Goal: Task Accomplishment & Management: Use online tool/utility

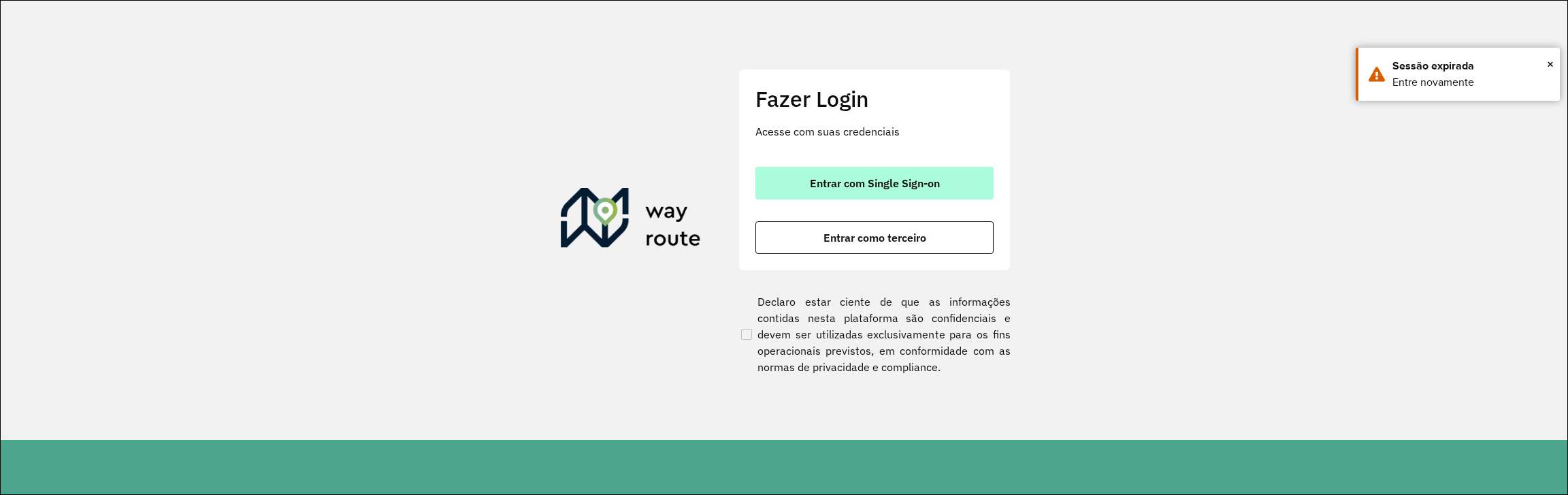
click at [908, 178] on span "Entrar com Single Sign-on" at bounding box center [874, 184] width 130 height 11
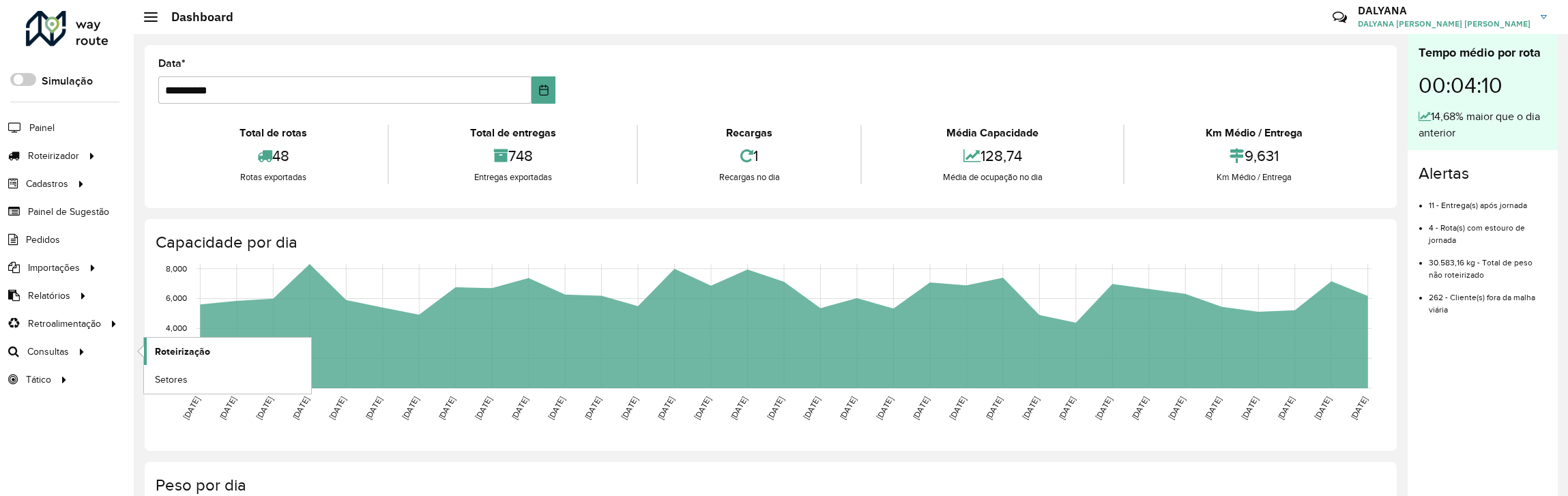
click at [193, 350] on span "Roteirização" at bounding box center [182, 351] width 55 height 14
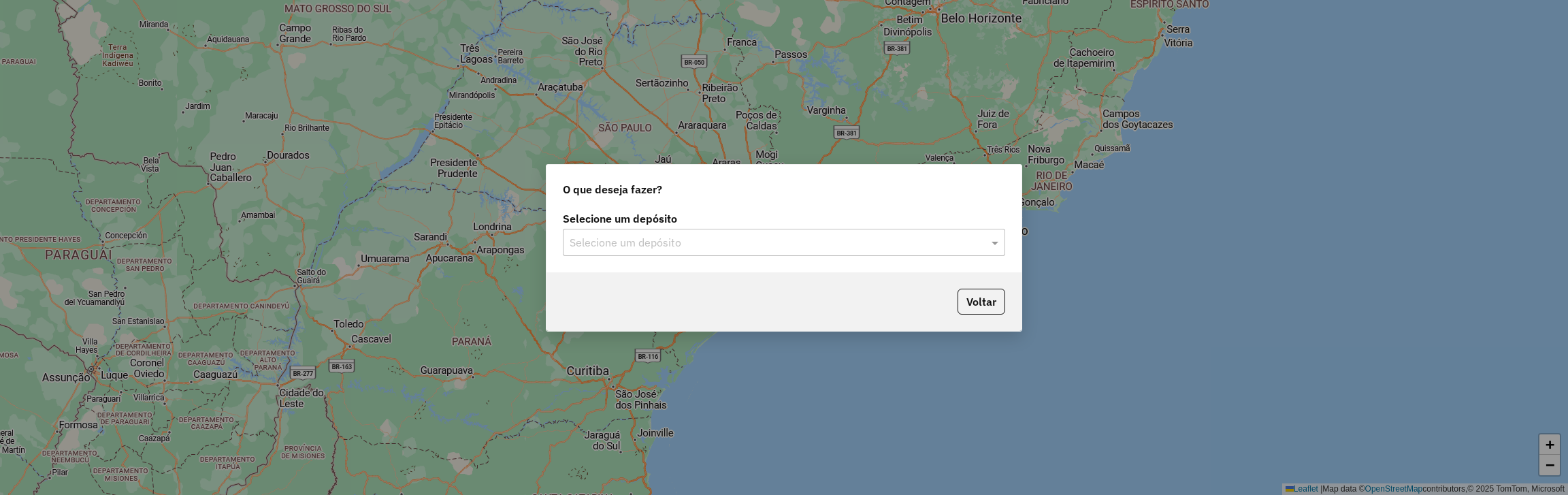
click at [845, 239] on input "text" at bounding box center [770, 242] width 401 height 16
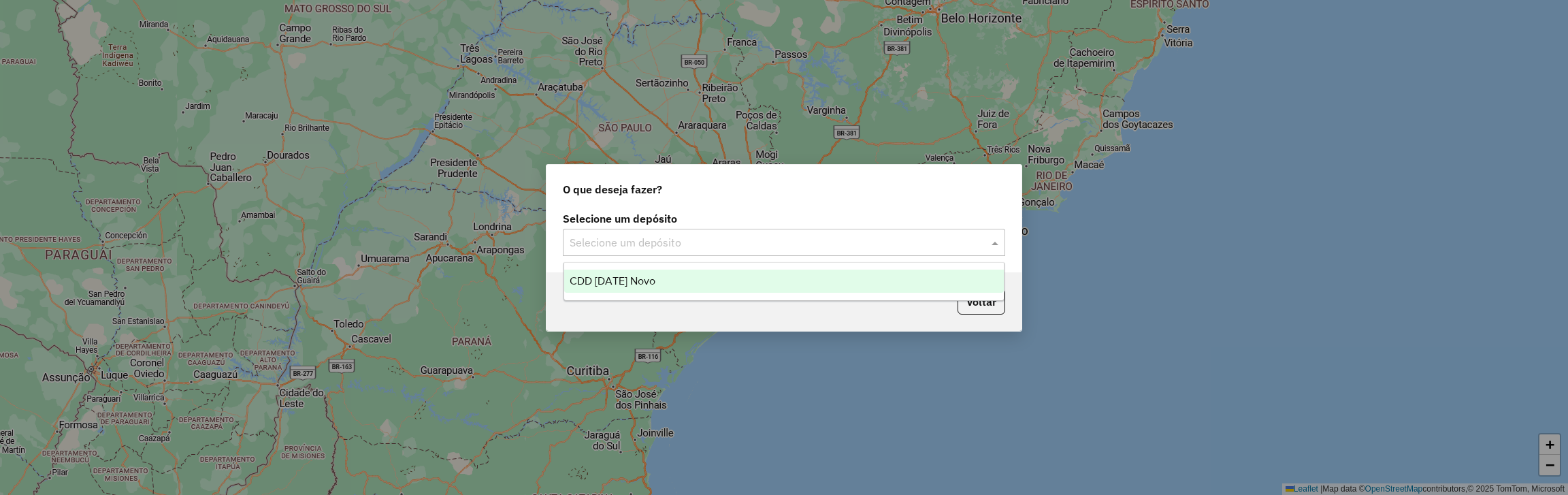
click at [660, 292] on div "CDD Natal Novo" at bounding box center [784, 281] width 440 height 23
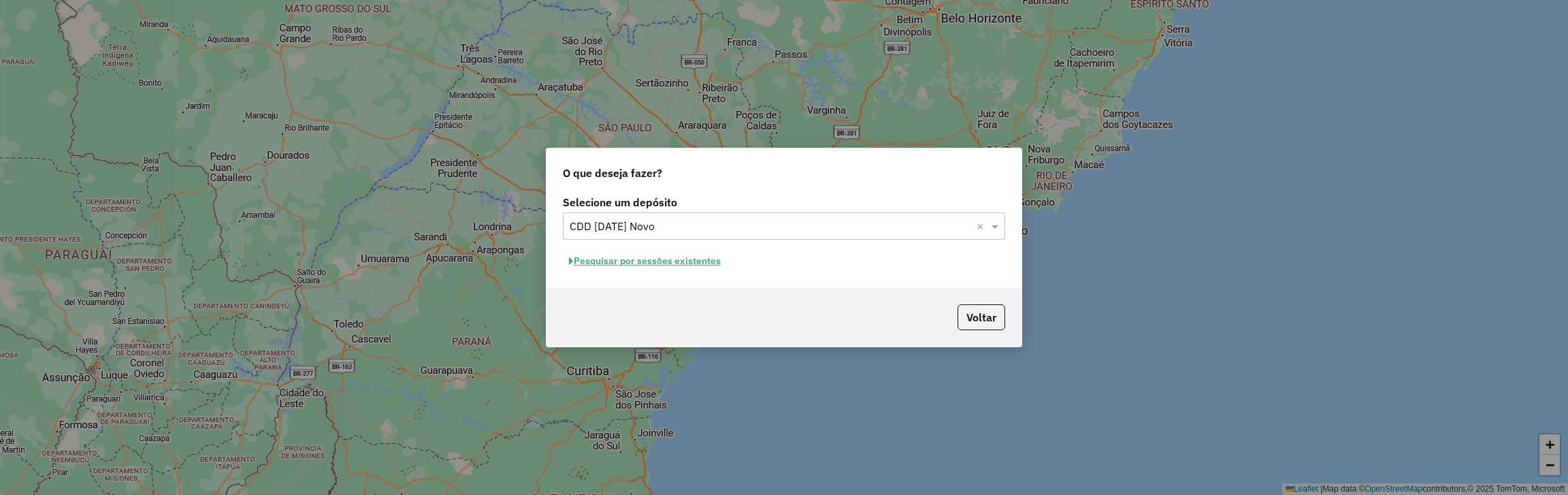
click at [690, 263] on button "Pesquisar por sessões existentes" at bounding box center [644, 261] width 164 height 21
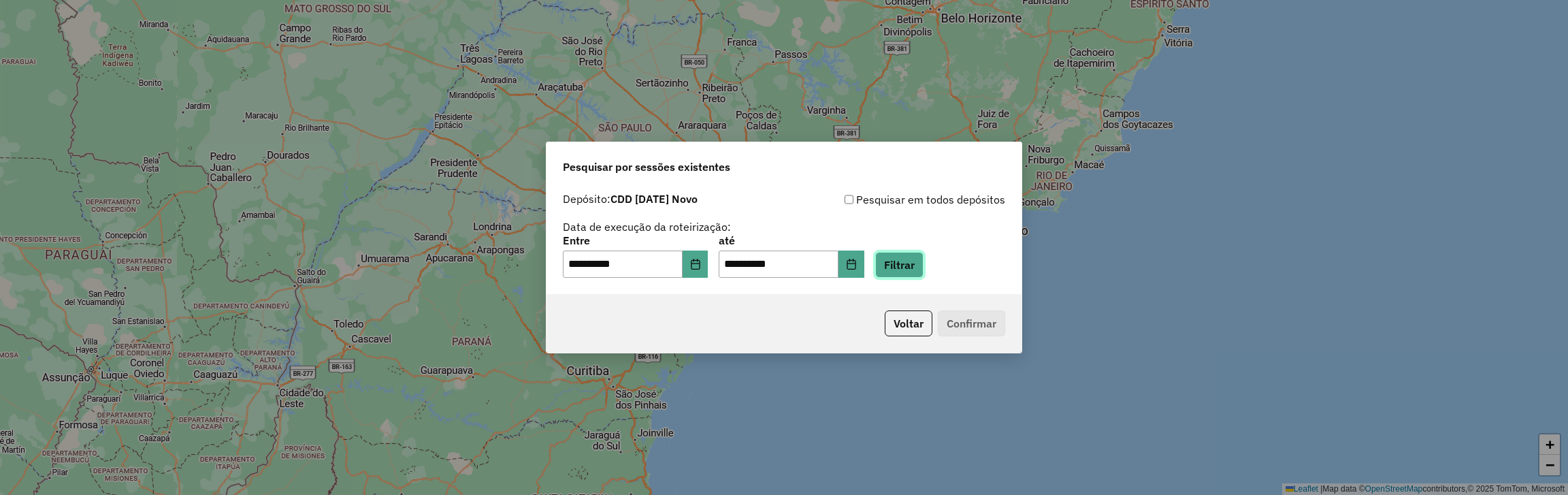
click at [915, 272] on button "Filtrar" at bounding box center [899, 264] width 48 height 26
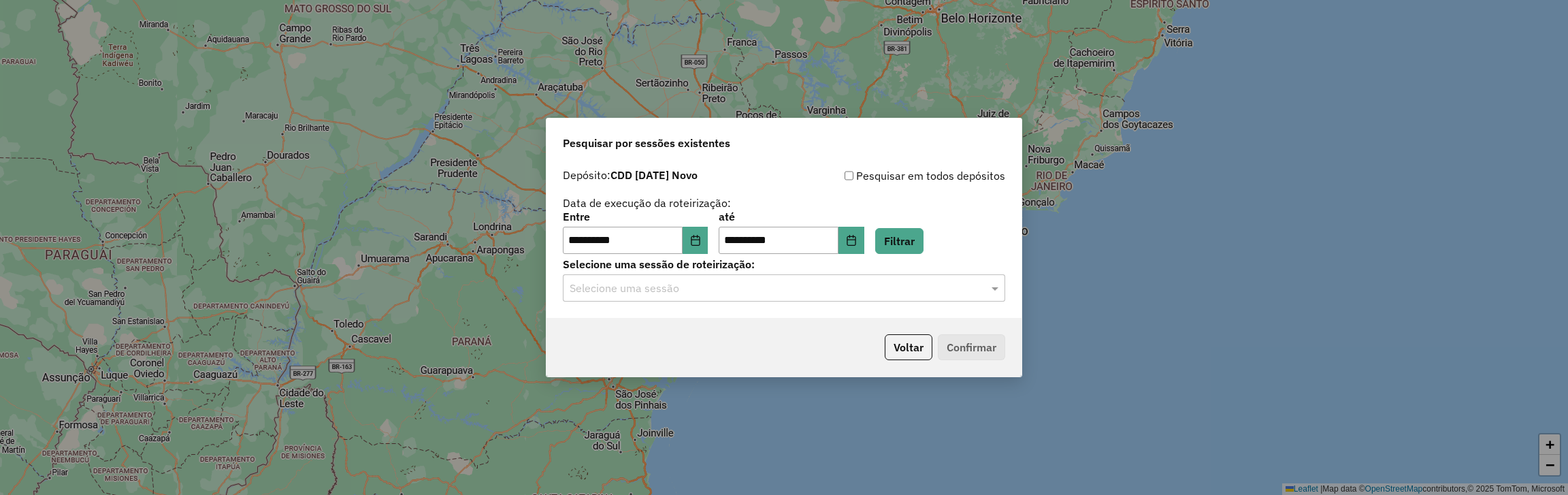
click at [843, 282] on input "text" at bounding box center [770, 288] width 401 height 16
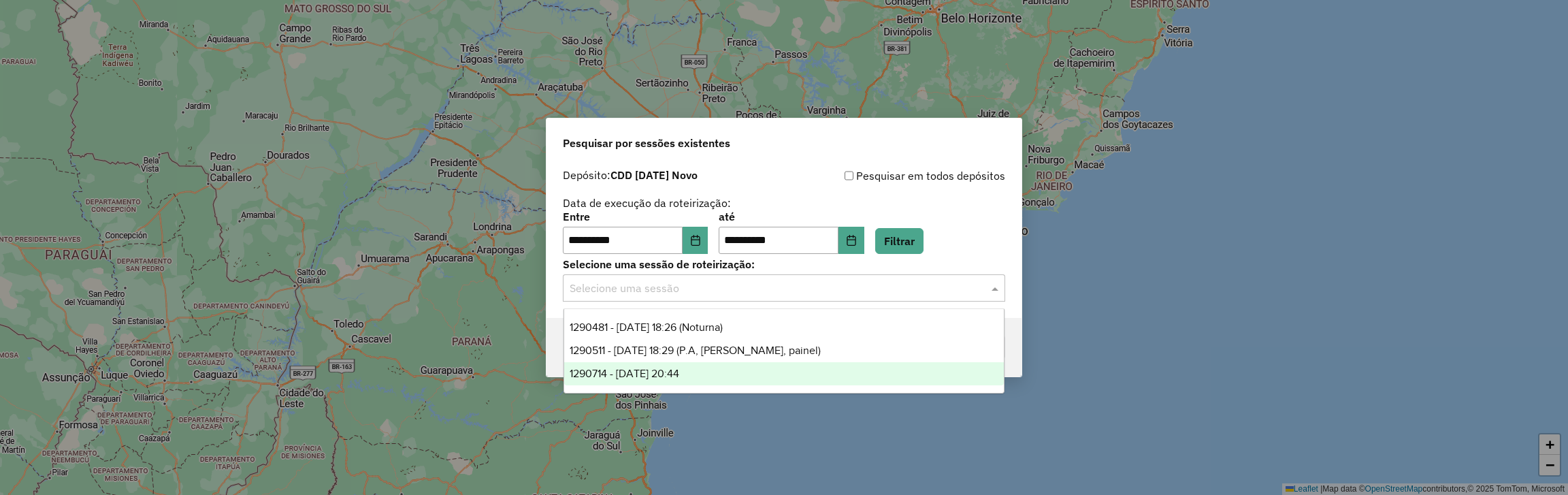
click at [679, 372] on span "1290714 - 08/10/2025 20:44" at bounding box center [625, 373] width 110 height 11
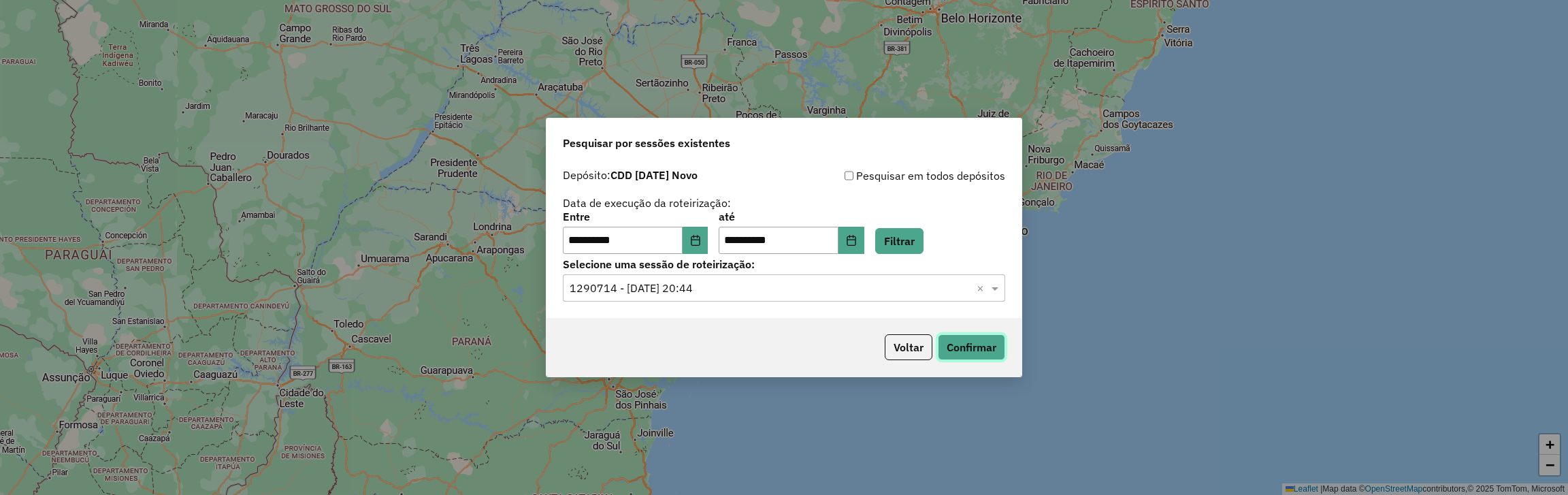
click at [971, 344] on button "Confirmar" at bounding box center [971, 346] width 67 height 26
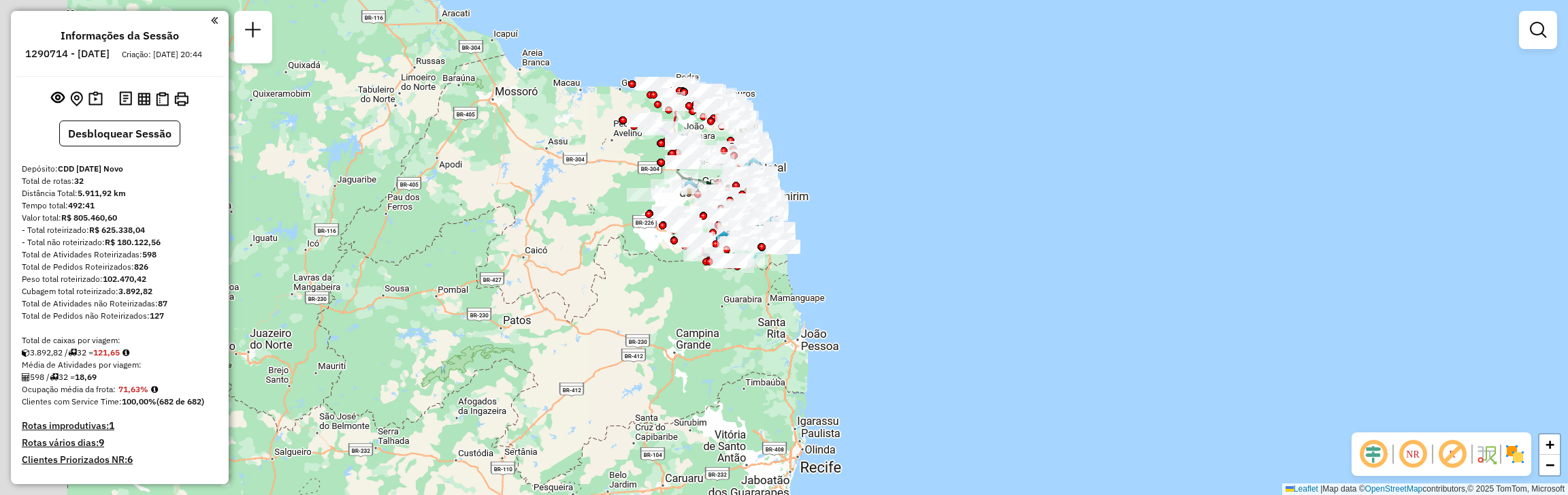
drag, startPoint x: 742, startPoint y: 358, endPoint x: 846, endPoint y: 325, distance: 109.1
click at [846, 325] on div "Janela de atendimento Grade de atendimento Capacidade Transportadoras Veículos …" at bounding box center [784, 247] width 1568 height 495
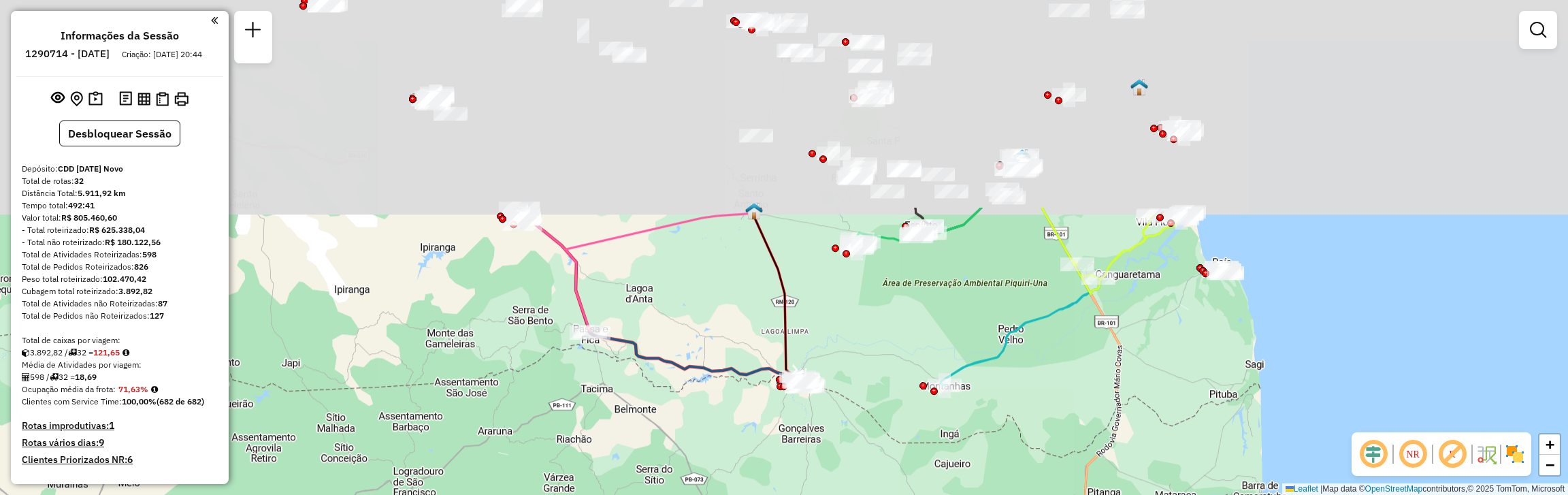
drag, startPoint x: 825, startPoint y: 184, endPoint x: 850, endPoint y: 451, distance: 268.2
click at [850, 451] on div "Janela de atendimento Grade de atendimento Capacidade Transportadoras Veículos …" at bounding box center [784, 247] width 1568 height 495
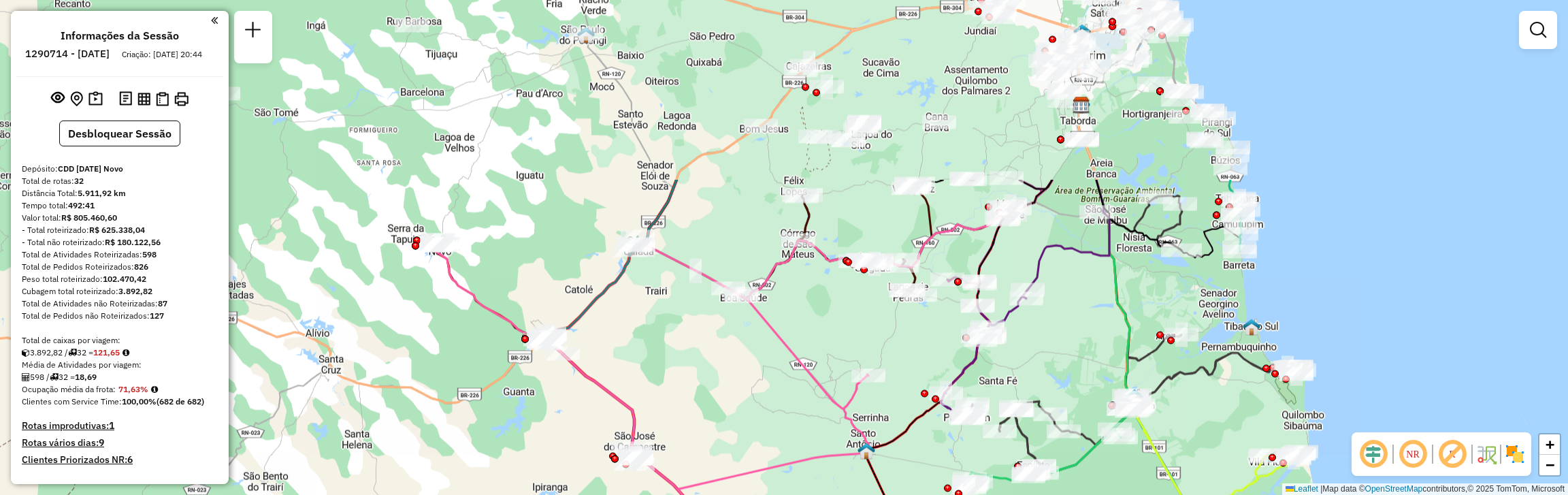
drag, startPoint x: 648, startPoint y: 184, endPoint x: 762, endPoint y: 414, distance: 256.7
click at [762, 414] on div "Janela de atendimento Grade de atendimento Capacidade Transportadoras Veículos …" at bounding box center [784, 247] width 1568 height 495
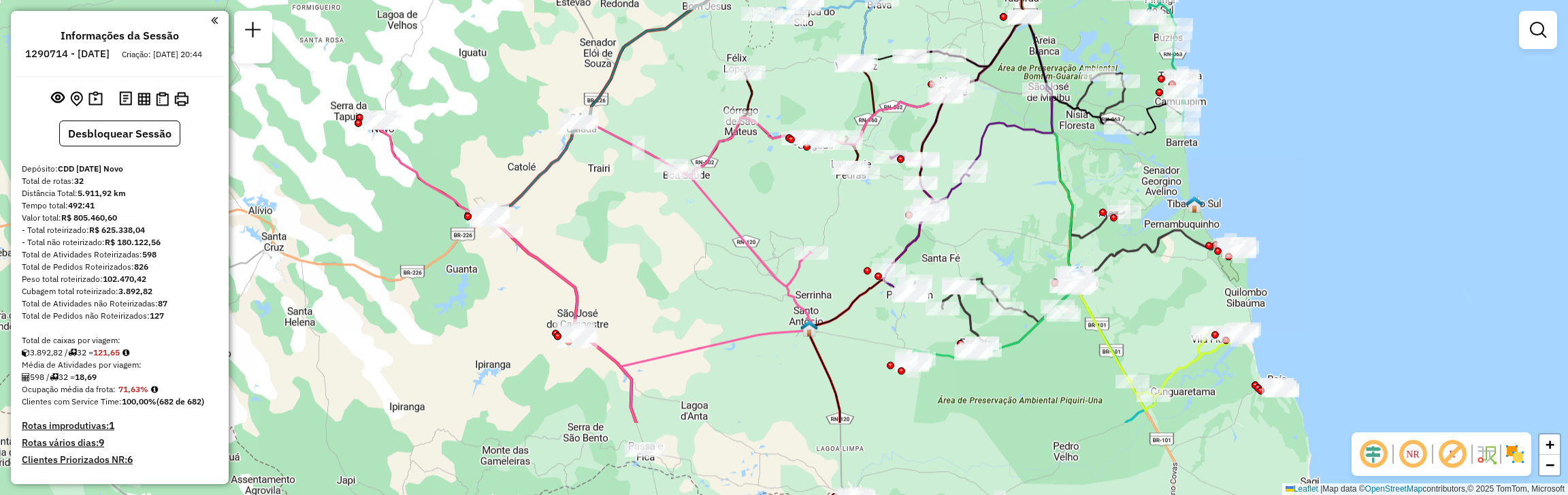
drag, startPoint x: 1229, startPoint y: 419, endPoint x: 1094, endPoint y: 108, distance: 339.0
click at [1095, 111] on div "Janela de atendimento Grade de atendimento Capacidade Transportadoras Veículos …" at bounding box center [784, 247] width 1568 height 495
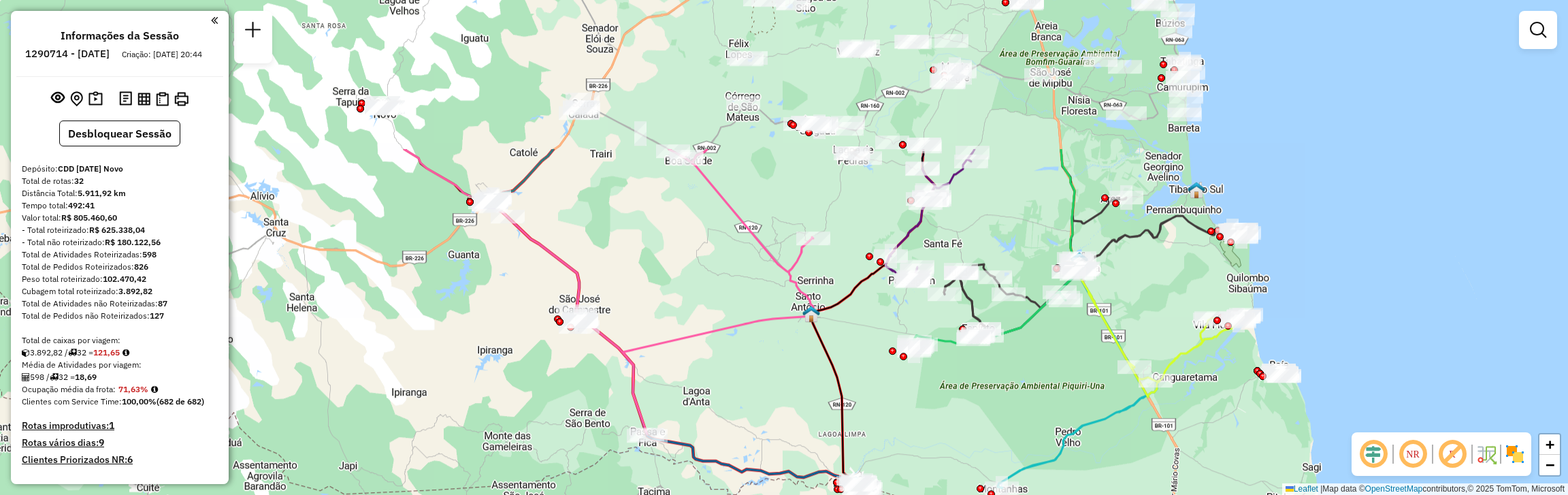
drag, startPoint x: 686, startPoint y: 203, endPoint x: 783, endPoint y: 401, distance: 220.5
click at [783, 401] on div "Janela de atendimento Grade de atendimento Capacidade Transportadoras Veículos …" at bounding box center [784, 247] width 1568 height 495
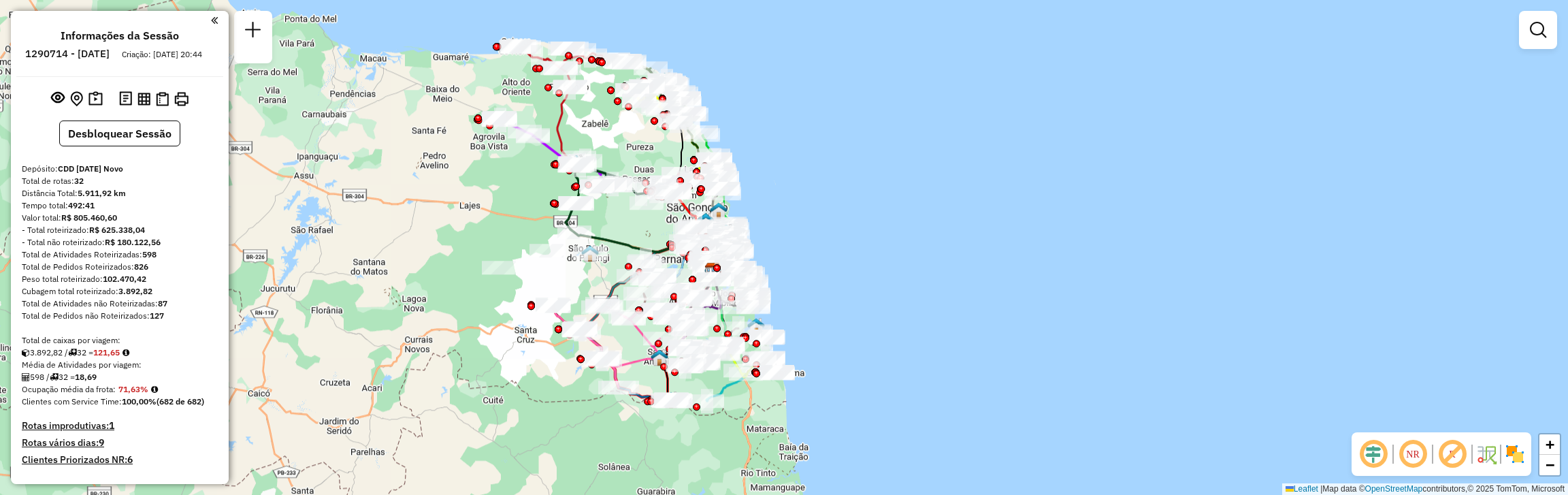
drag, startPoint x: 584, startPoint y: 254, endPoint x: 515, endPoint y: 311, distance: 89.5
click at [515, 311] on div "Janela de atendimento Grade de atendimento Capacidade Transportadoras Veículos …" at bounding box center [784, 247] width 1568 height 495
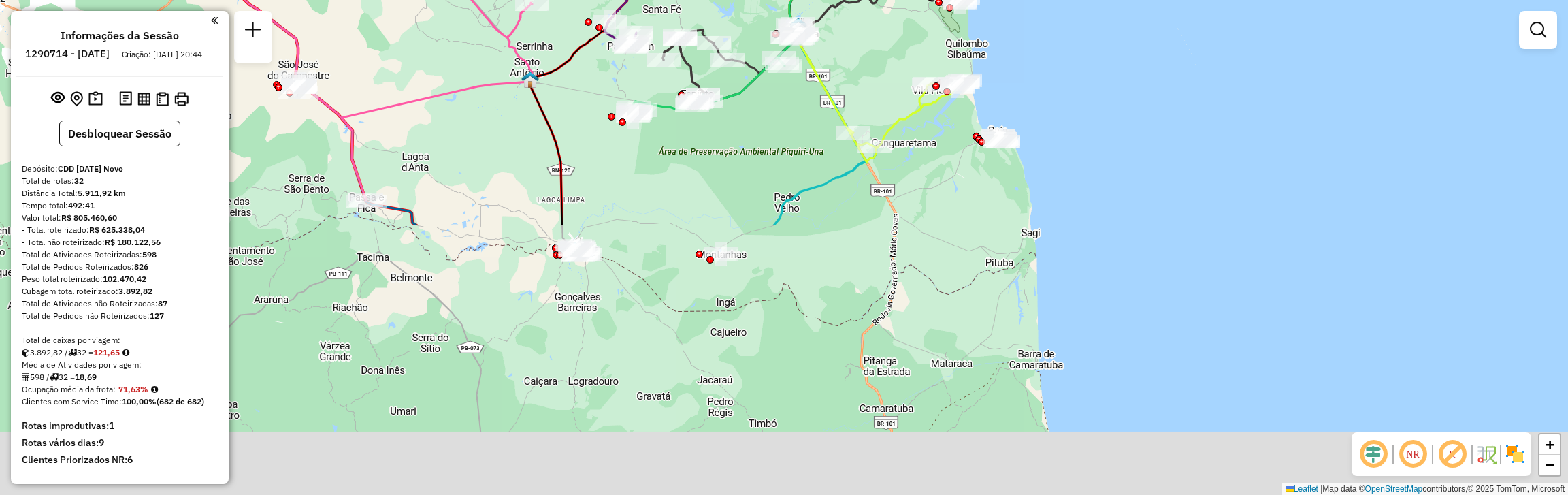
drag, startPoint x: 796, startPoint y: 471, endPoint x: 784, endPoint y: 146, distance: 325.2
click at [784, 146] on div "Janela de atendimento Grade de atendimento Capacidade Transportadoras Veículos …" at bounding box center [784, 247] width 1568 height 495
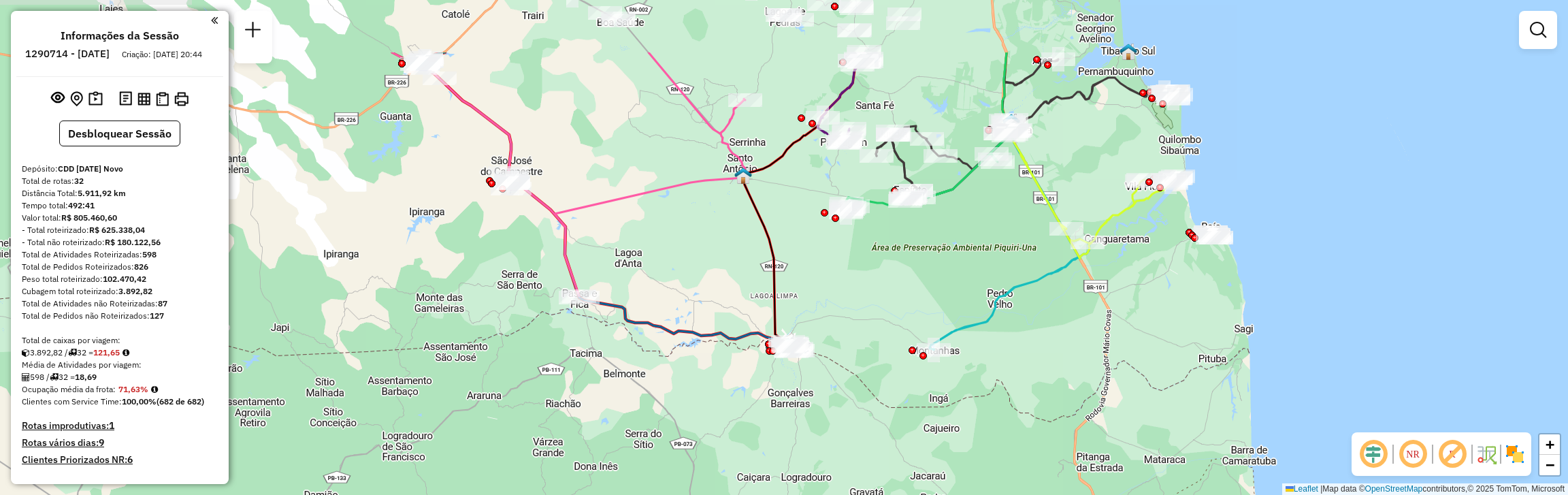
drag, startPoint x: 449, startPoint y: 286, endPoint x: 662, endPoint y: 388, distance: 236.2
click at [662, 388] on div "Janela de atendimento Grade de atendimento Capacidade Transportadoras Veículos …" at bounding box center [784, 247] width 1568 height 495
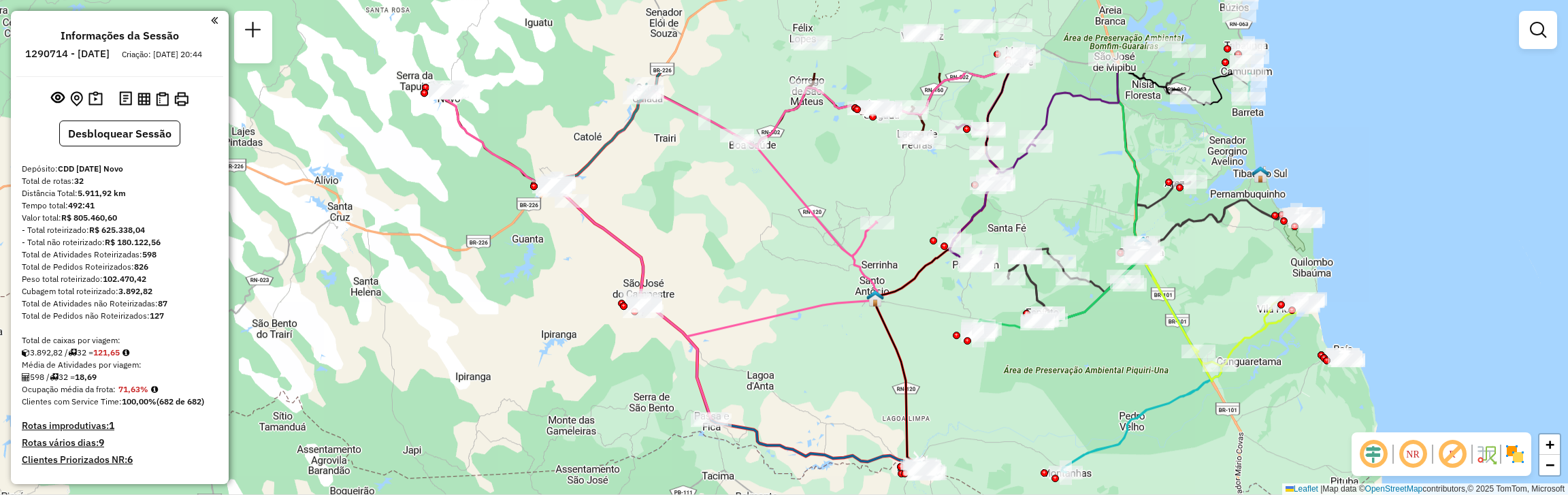
drag, startPoint x: 457, startPoint y: 268, endPoint x: 589, endPoint y: 391, distance: 180.4
click at [589, 391] on div "Janela de atendimento Grade de atendimento Capacidade Transportadoras Veículos …" at bounding box center [784, 247] width 1568 height 495
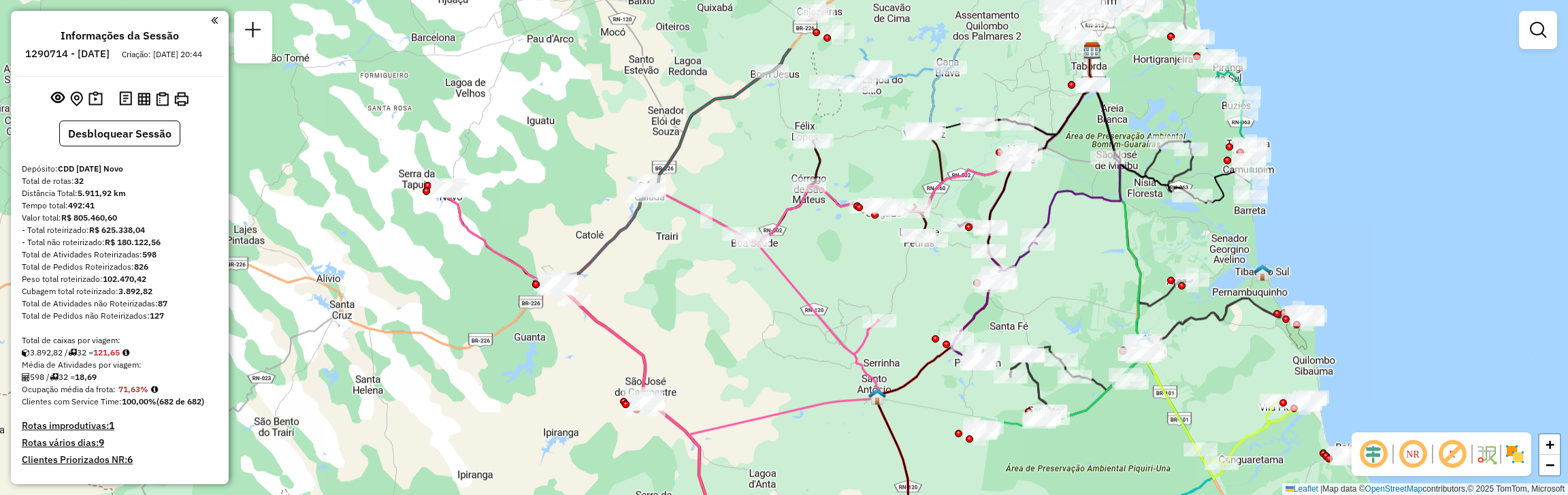
drag, startPoint x: 537, startPoint y: 311, endPoint x: 539, endPoint y: 409, distance: 98.0
click at [539, 409] on div "Janela de atendimento Grade de atendimento Capacidade Transportadoras Veículos …" at bounding box center [784, 247] width 1568 height 495
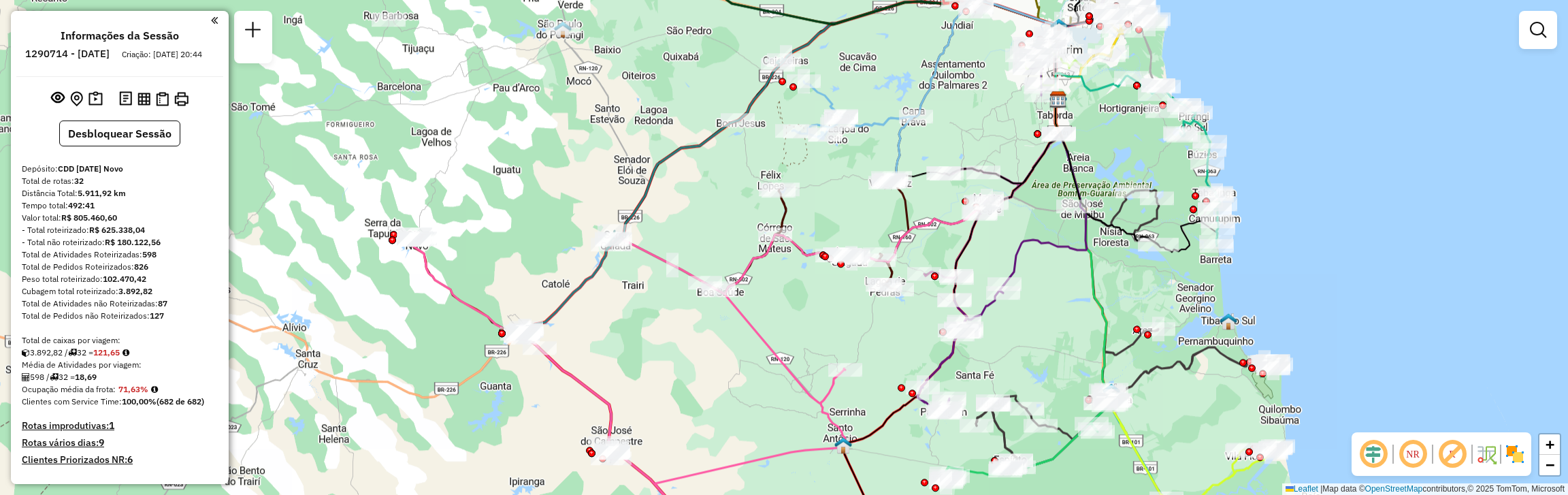
drag, startPoint x: 709, startPoint y: 296, endPoint x: 670, endPoint y: 370, distance: 83.6
click at [670, 370] on div "Janela de atendimento Grade de atendimento Capacidade Transportadoras Veículos …" at bounding box center [784, 247] width 1568 height 495
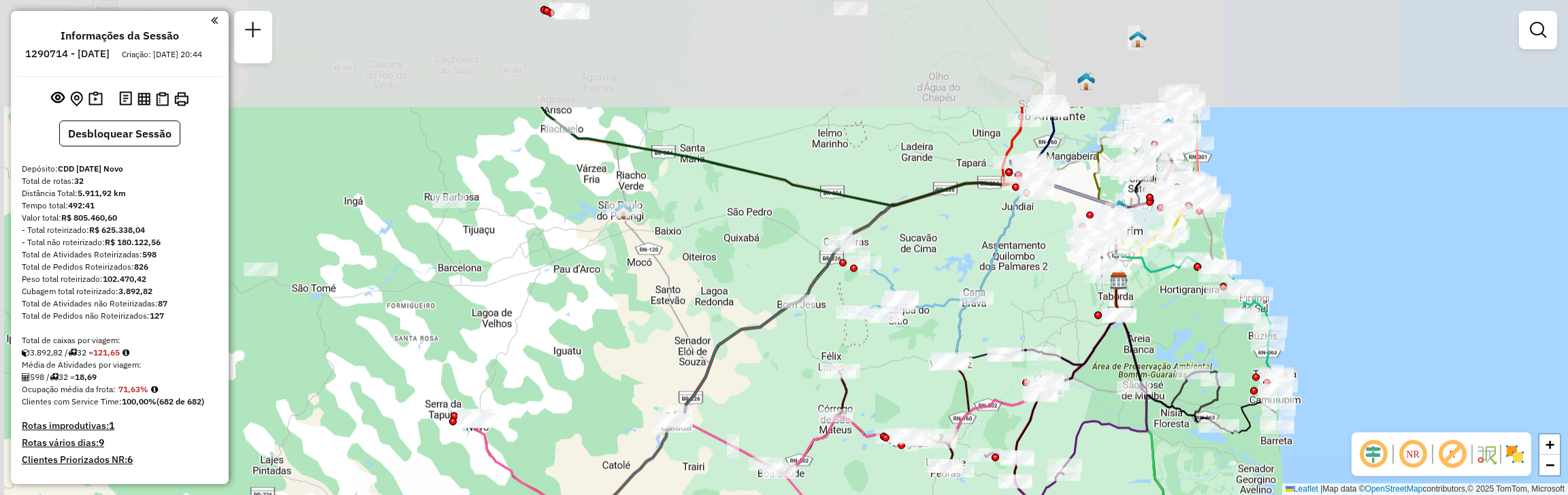
drag, startPoint x: 488, startPoint y: 158, endPoint x: 562, endPoint y: 341, distance: 197.4
click at [562, 341] on div "Janela de atendimento Grade de atendimento Capacidade Transportadoras Veículos …" at bounding box center [784, 247] width 1568 height 495
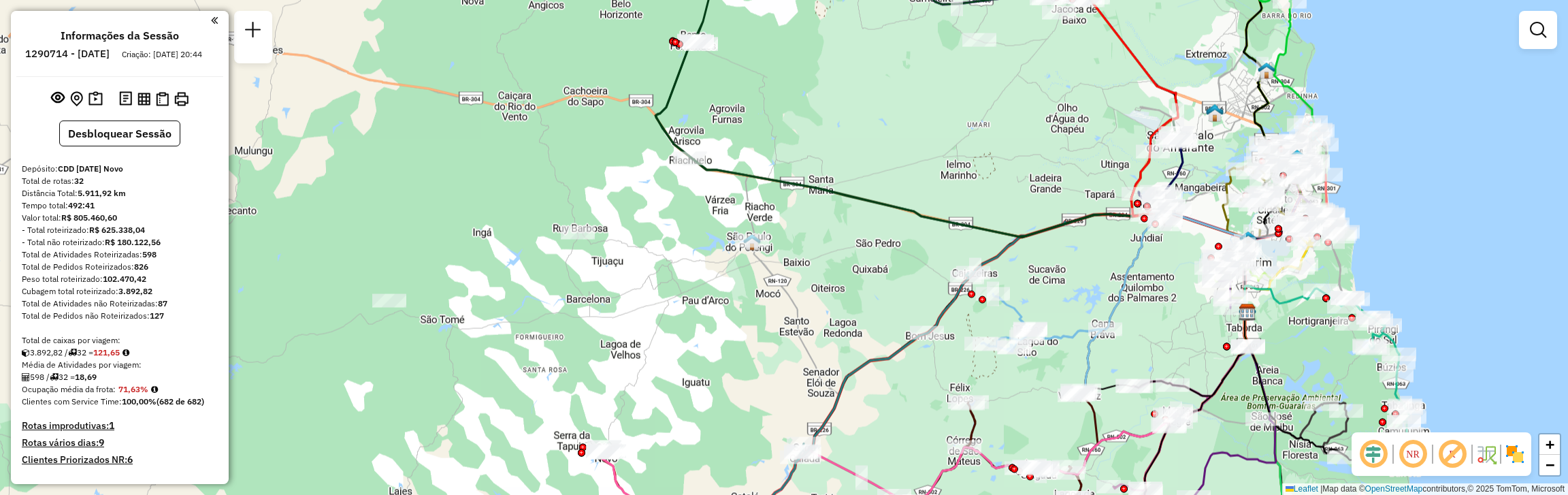
drag, startPoint x: 421, startPoint y: 333, endPoint x: 531, endPoint y: 336, distance: 110.0
click at [531, 336] on div "Janela de atendimento Grade de atendimento Capacidade Transportadoras Veículos …" at bounding box center [784, 247] width 1568 height 495
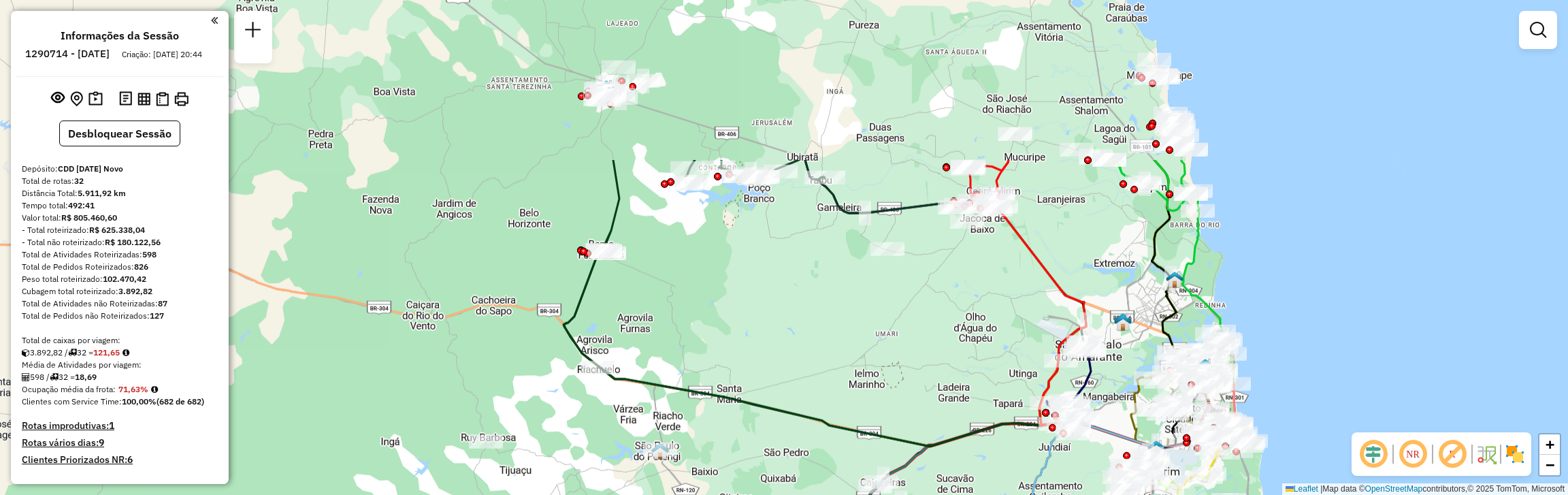
drag, startPoint x: 568, startPoint y: 133, endPoint x: 478, endPoint y: 342, distance: 227.6
click at [478, 342] on div "Janela de atendimento Grade de atendimento Capacidade Transportadoras Veículos …" at bounding box center [784, 247] width 1568 height 495
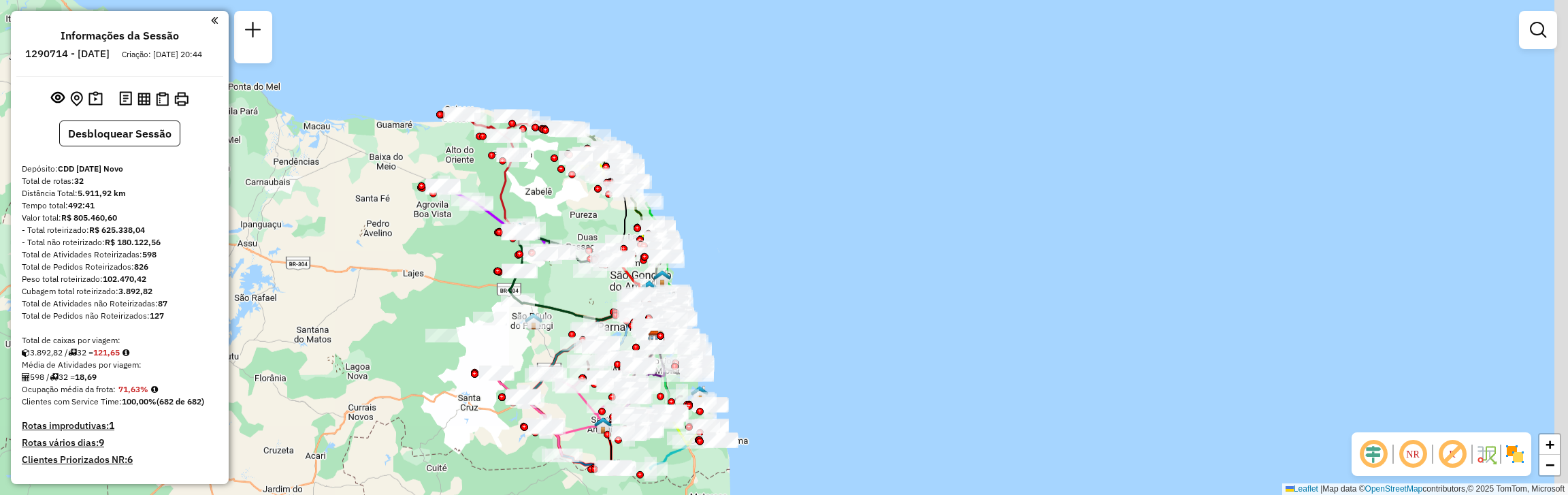
drag, startPoint x: 467, startPoint y: 210, endPoint x: 437, endPoint y: 239, distance: 41.7
click at [437, 239] on div "Janela de atendimento Grade de atendimento Capacidade Transportadoras Veículos …" at bounding box center [784, 247] width 1568 height 495
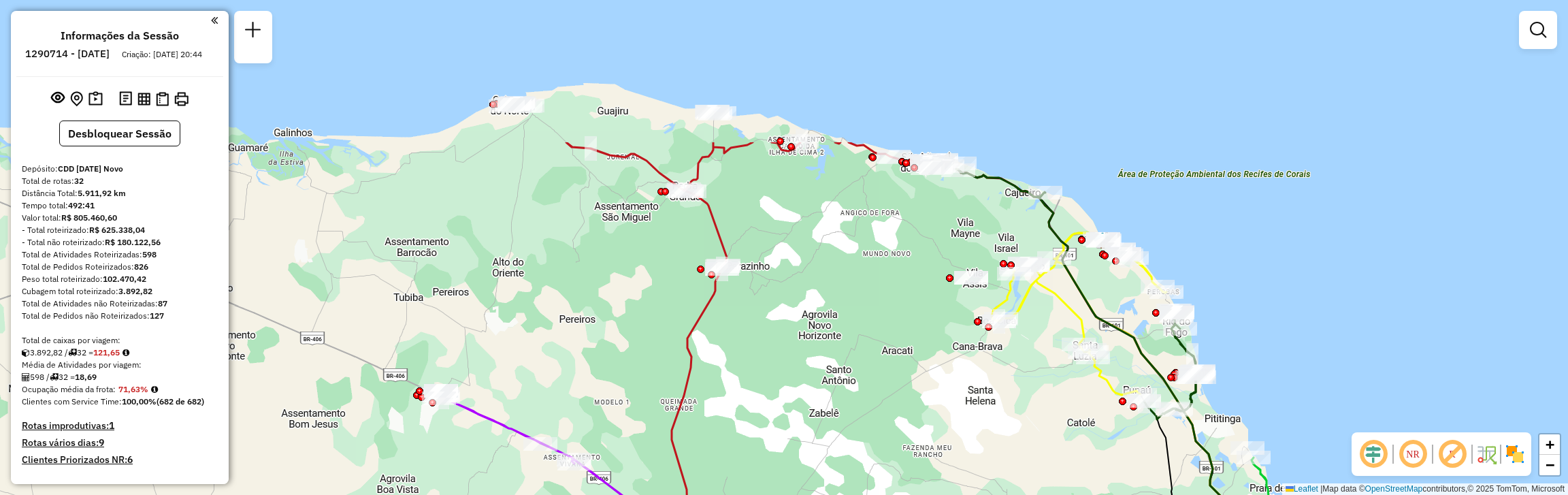
drag, startPoint x: 519, startPoint y: 91, endPoint x: 600, endPoint y: 282, distance: 207.5
click at [600, 282] on div "Janela de atendimento Grade de atendimento Capacidade Transportadoras Veículos …" at bounding box center [784, 247] width 1568 height 495
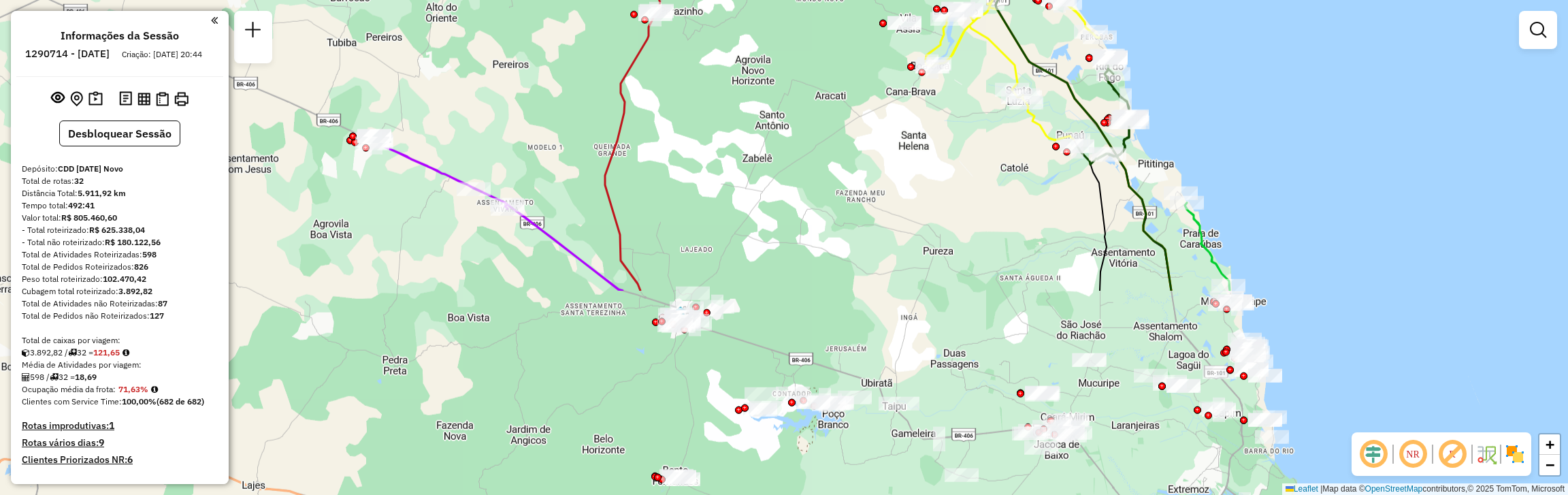
drag, startPoint x: 613, startPoint y: 358, endPoint x: 550, endPoint y: 96, distance: 269.5
click at [549, 100] on div "Janela de atendimento Grade de atendimento Capacidade Transportadoras Veículos …" at bounding box center [784, 247] width 1568 height 495
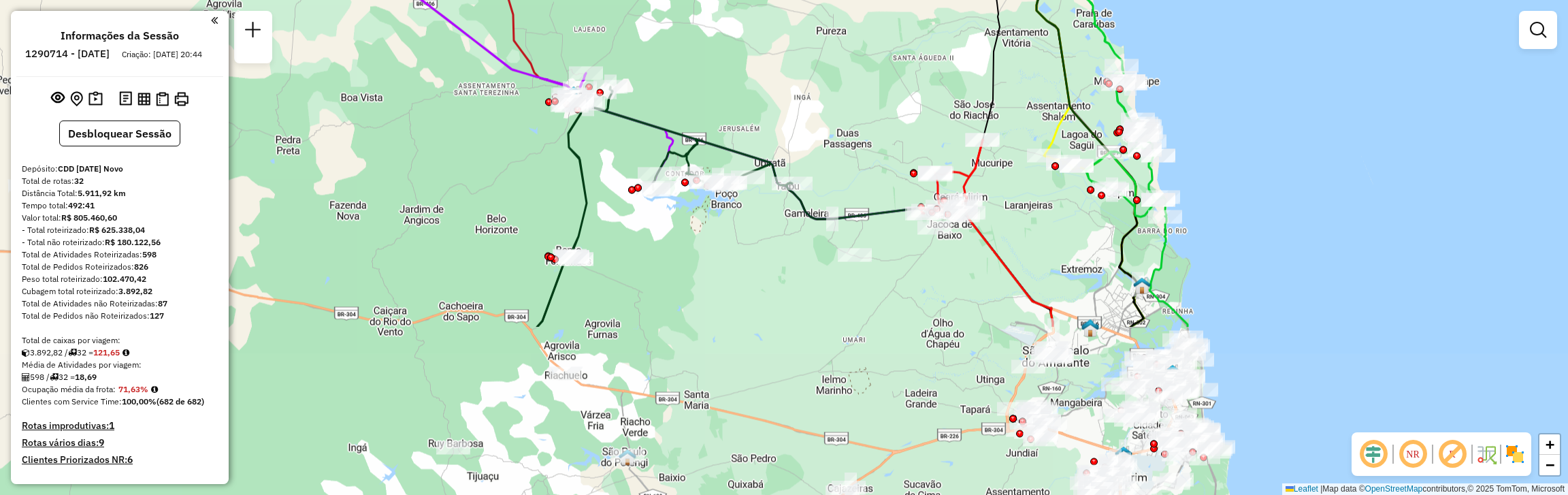
drag, startPoint x: 857, startPoint y: 284, endPoint x: 743, endPoint y: 1, distance: 305.1
click at [742, 13] on div "Janela de atendimento Grade de atendimento Capacidade Transportadoras Veículos …" at bounding box center [784, 247] width 1568 height 495
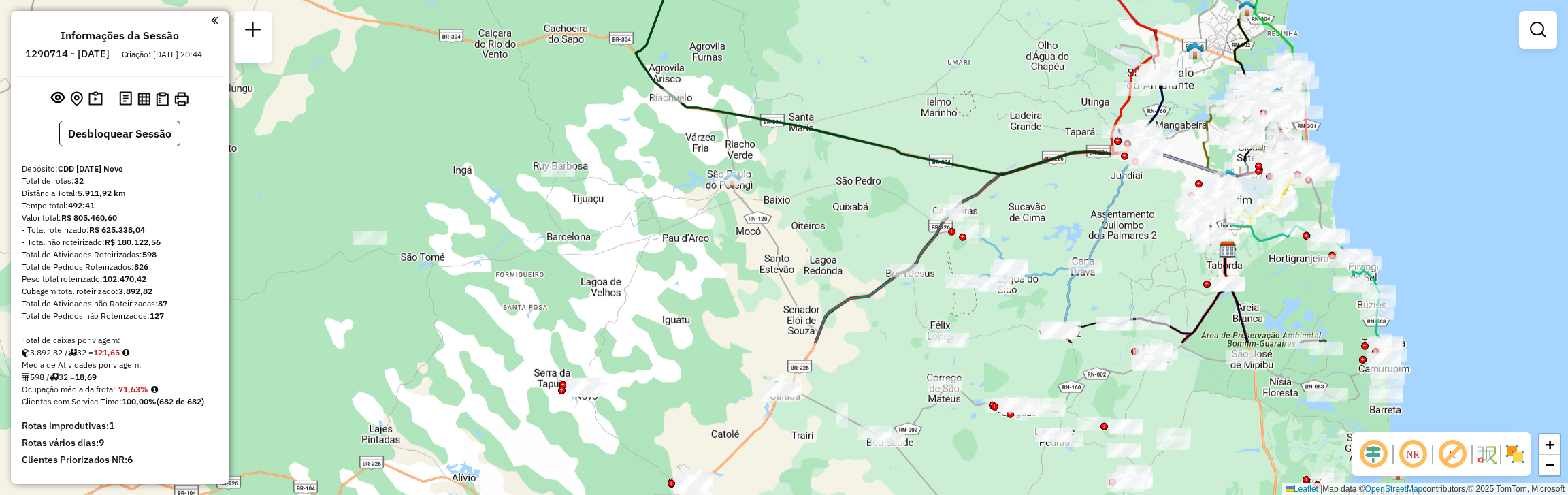
drag, startPoint x: 729, startPoint y: 296, endPoint x: 844, endPoint y: 94, distance: 232.4
click at [844, 94] on div "Janela de atendimento Grade de atendimento Capacidade Transportadoras Veículos …" at bounding box center [784, 247] width 1568 height 495
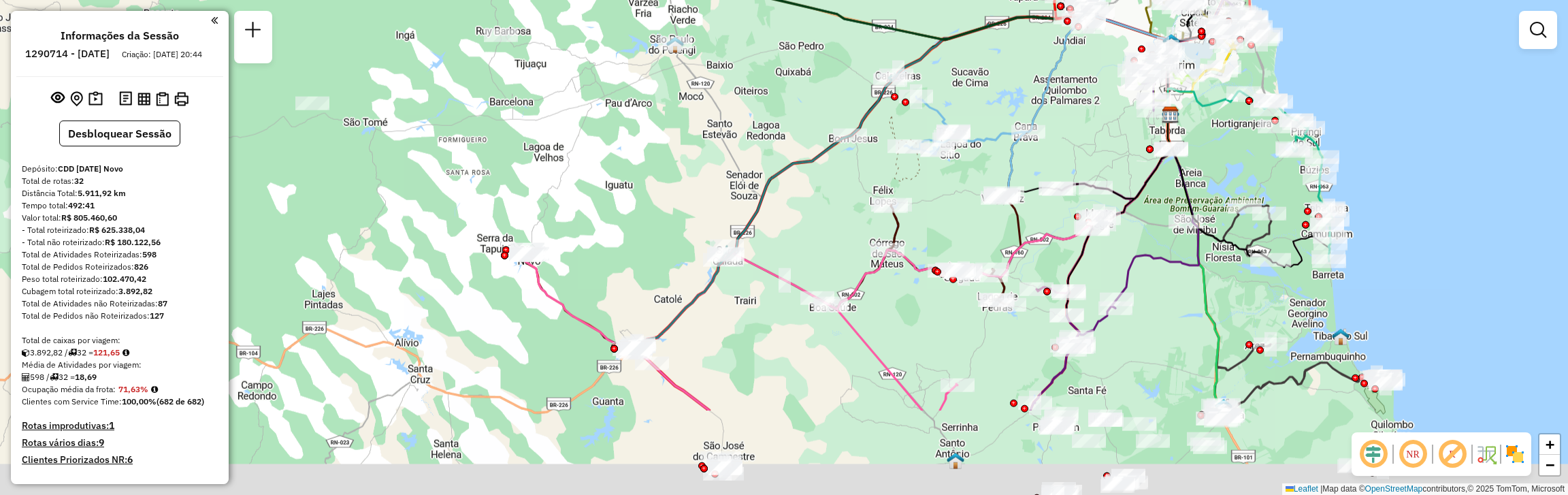
drag, startPoint x: 688, startPoint y: 353, endPoint x: 631, endPoint y: 176, distance: 186.0
click at [631, 182] on div "Janela de atendimento Grade de atendimento Capacidade Transportadoras Veículos …" at bounding box center [784, 247] width 1568 height 495
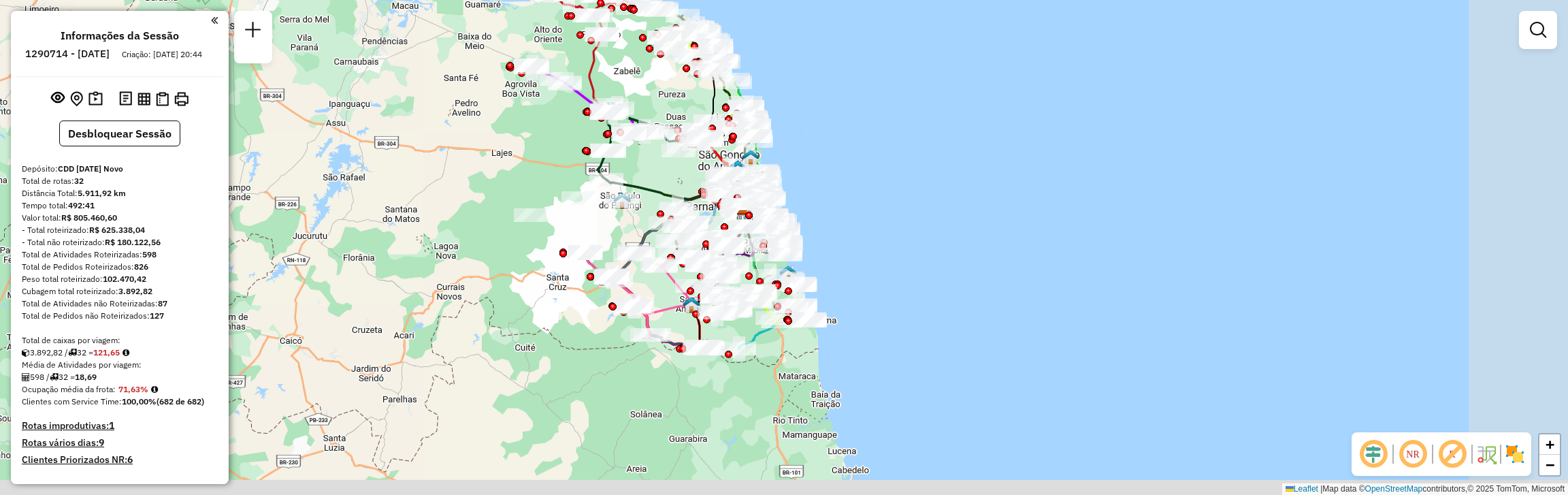
drag, startPoint x: 721, startPoint y: 459, endPoint x: 578, endPoint y: 338, distance: 187.3
click at [578, 340] on div "Janela de atendimento Grade de atendimento Capacidade Transportadoras Veículos …" at bounding box center [784, 247] width 1568 height 495
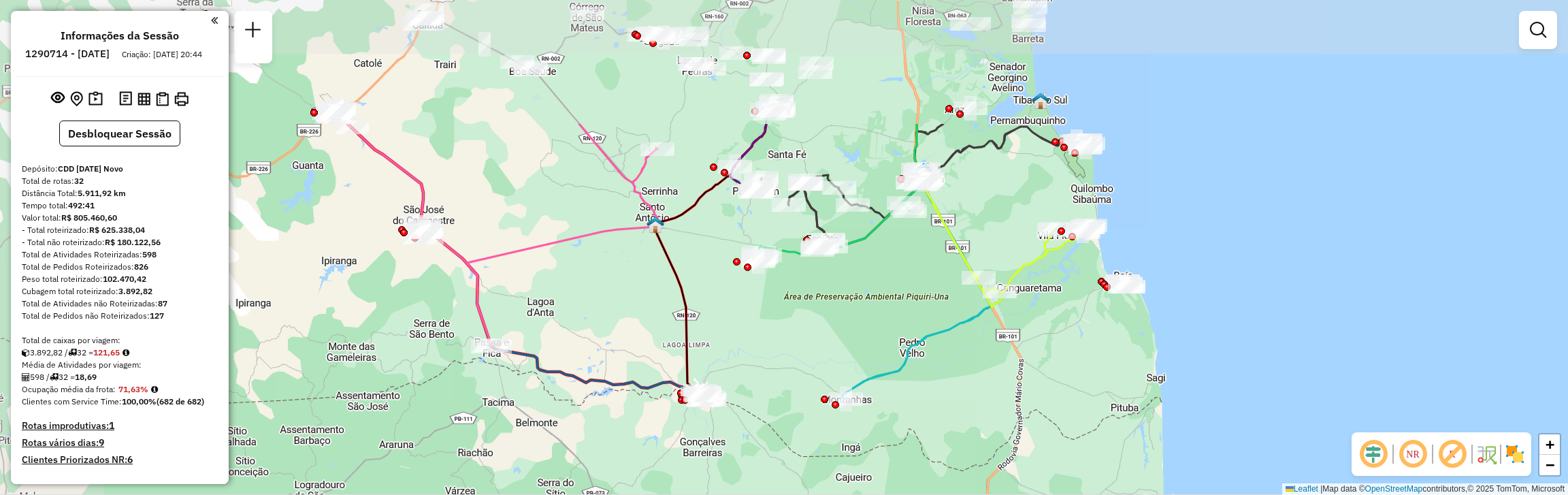
drag, startPoint x: 677, startPoint y: 270, endPoint x: 926, endPoint y: 446, distance: 304.9
click at [926, 446] on div "Janela de atendimento Grade de atendimento Capacidade Transportadoras Veículos …" at bounding box center [784, 247] width 1568 height 495
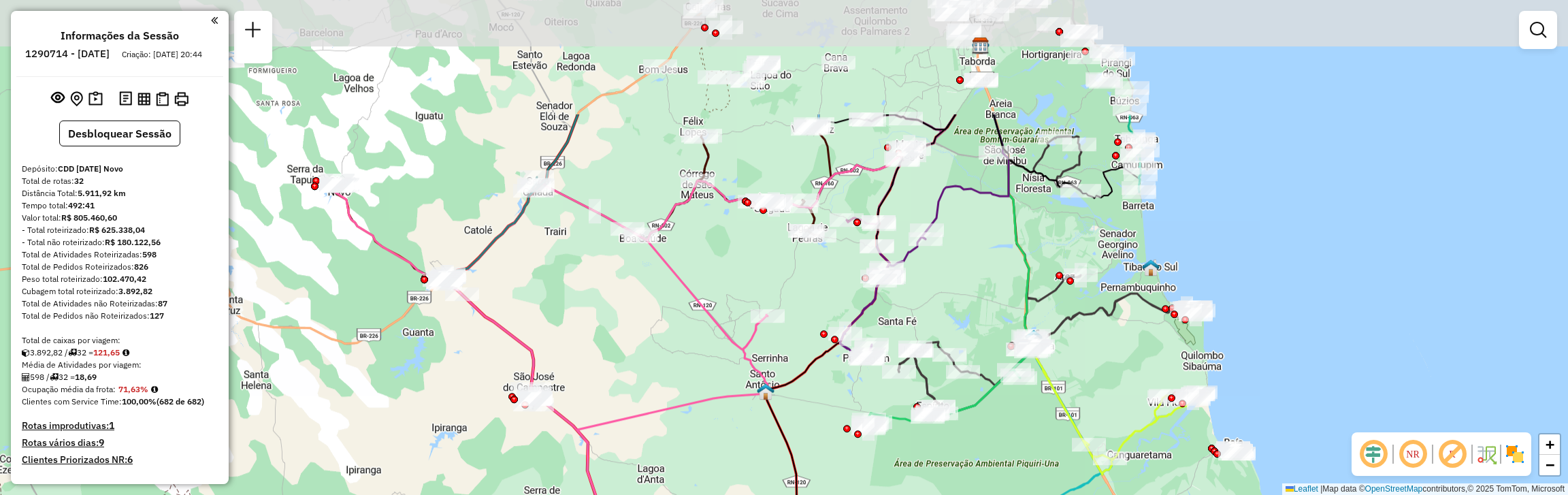
drag, startPoint x: 575, startPoint y: 290, endPoint x: 686, endPoint y: 454, distance: 198.0
click at [686, 454] on div "Janela de atendimento Grade de atendimento Capacidade Transportadoras Veículos …" at bounding box center [784, 247] width 1568 height 495
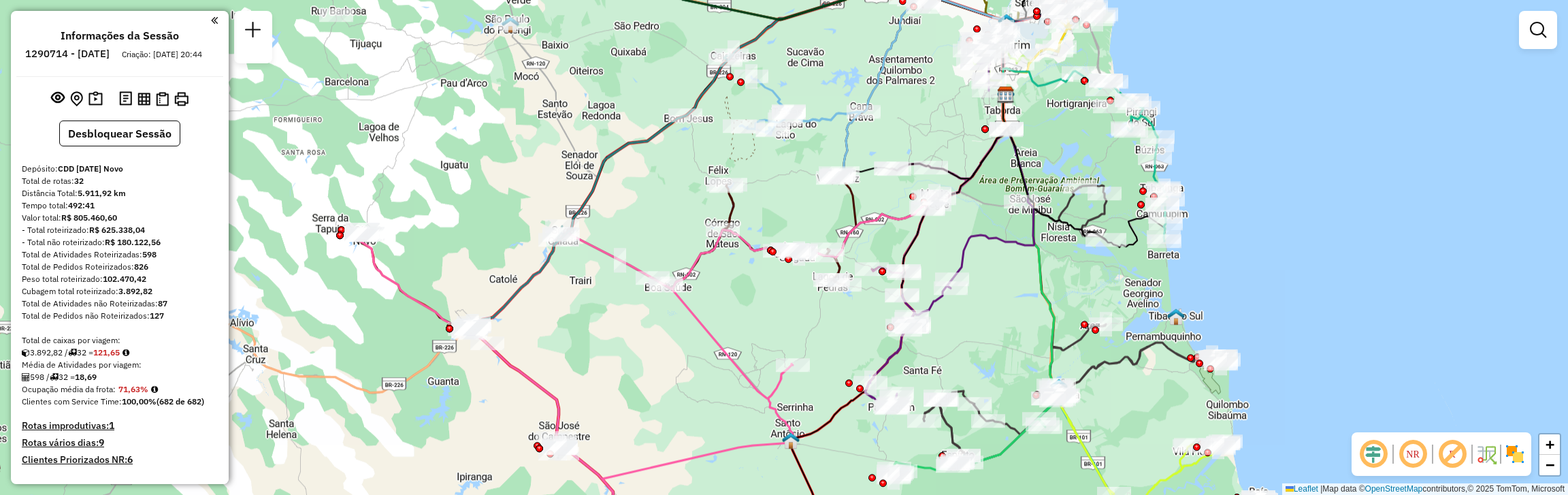
drag, startPoint x: 617, startPoint y: 340, endPoint x: 642, endPoint y: 389, distance: 55.0
click at [642, 389] on div "Janela de atendimento Grade de atendimento Capacidade Transportadoras Veículos …" at bounding box center [784, 247] width 1568 height 495
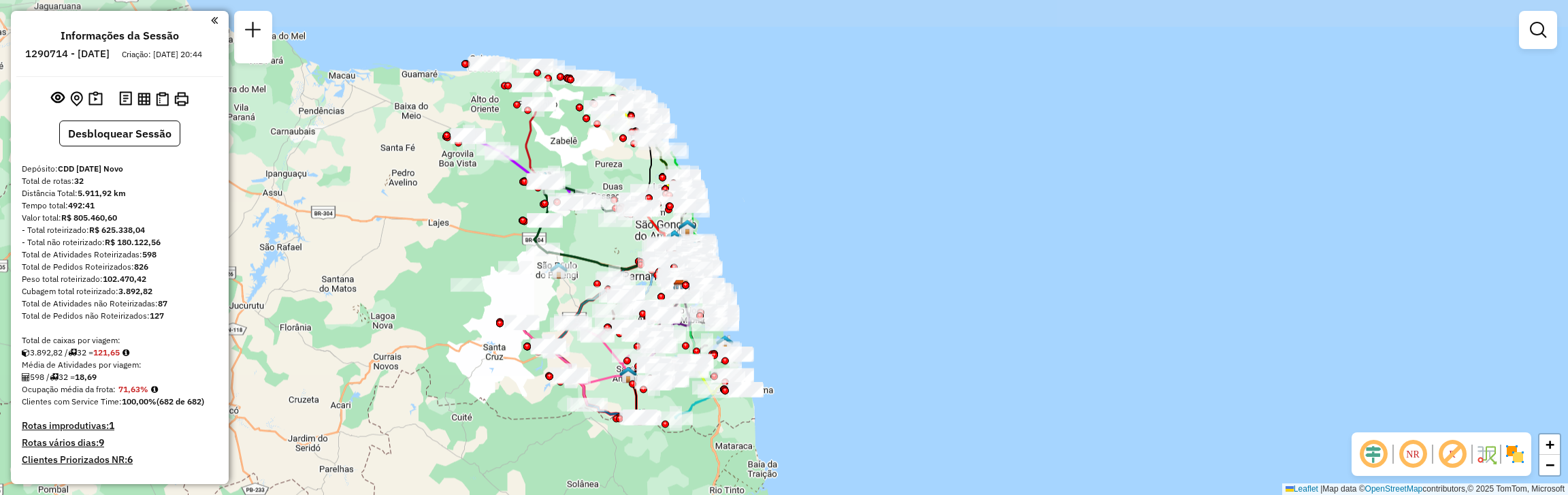
drag, startPoint x: 381, startPoint y: 129, endPoint x: 406, endPoint y: 284, distance: 157.0
click at [406, 284] on div "Janela de atendimento Grade de atendimento Capacidade Transportadoras Veículos …" at bounding box center [784, 247] width 1568 height 495
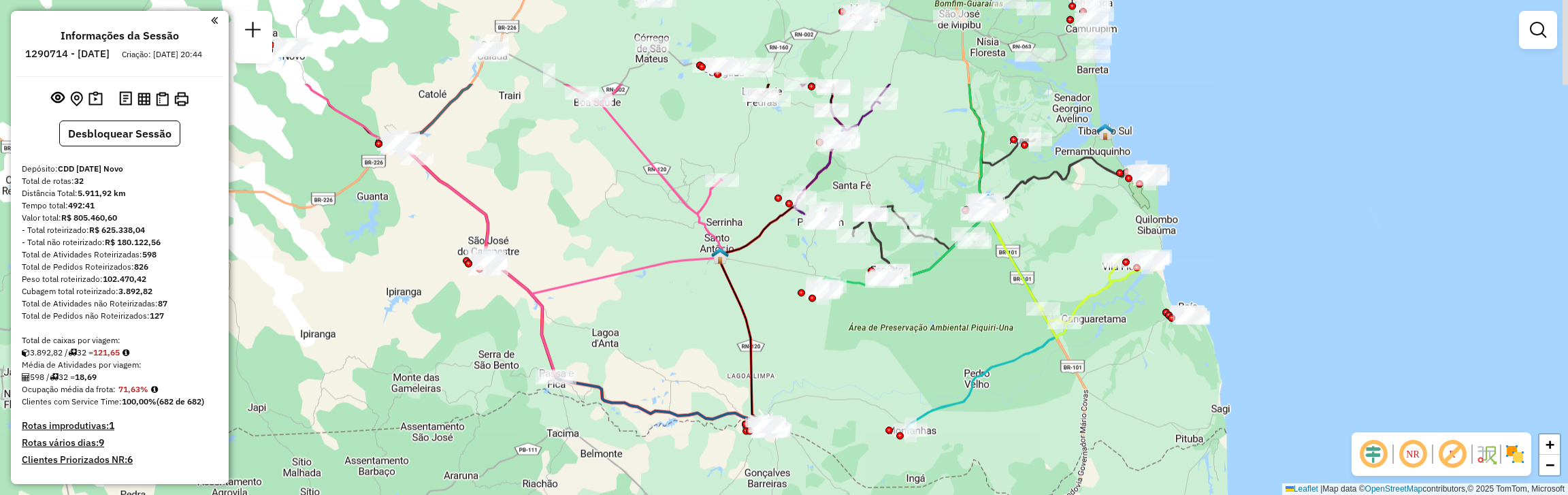
drag, startPoint x: 725, startPoint y: 358, endPoint x: 864, endPoint y: 503, distance: 200.9
click at [864, 494] on html "Aguarde... Pop-up bloqueado! Seu navegador bloqueou automáticamente a abertura …" at bounding box center [784, 247] width 1568 height 495
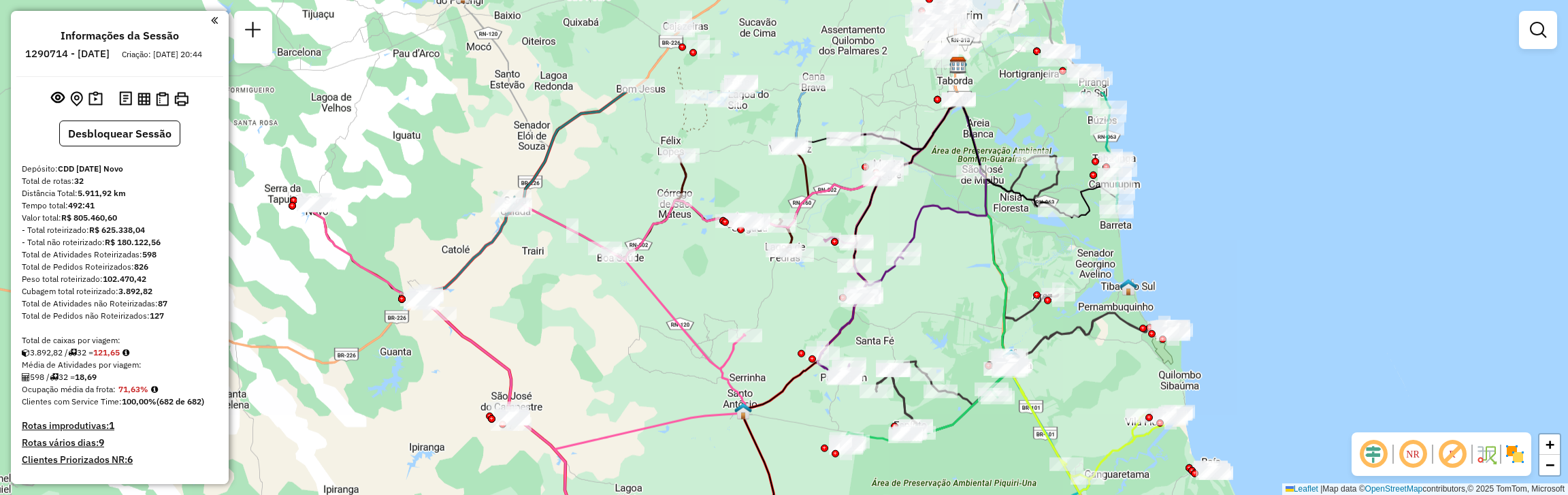
drag, startPoint x: 596, startPoint y: 243, endPoint x: 617, endPoint y: 386, distance: 144.5
click at [617, 386] on div "Janela de atendimento Grade de atendimento Capacidade Transportadoras Veículos …" at bounding box center [784, 247] width 1568 height 495
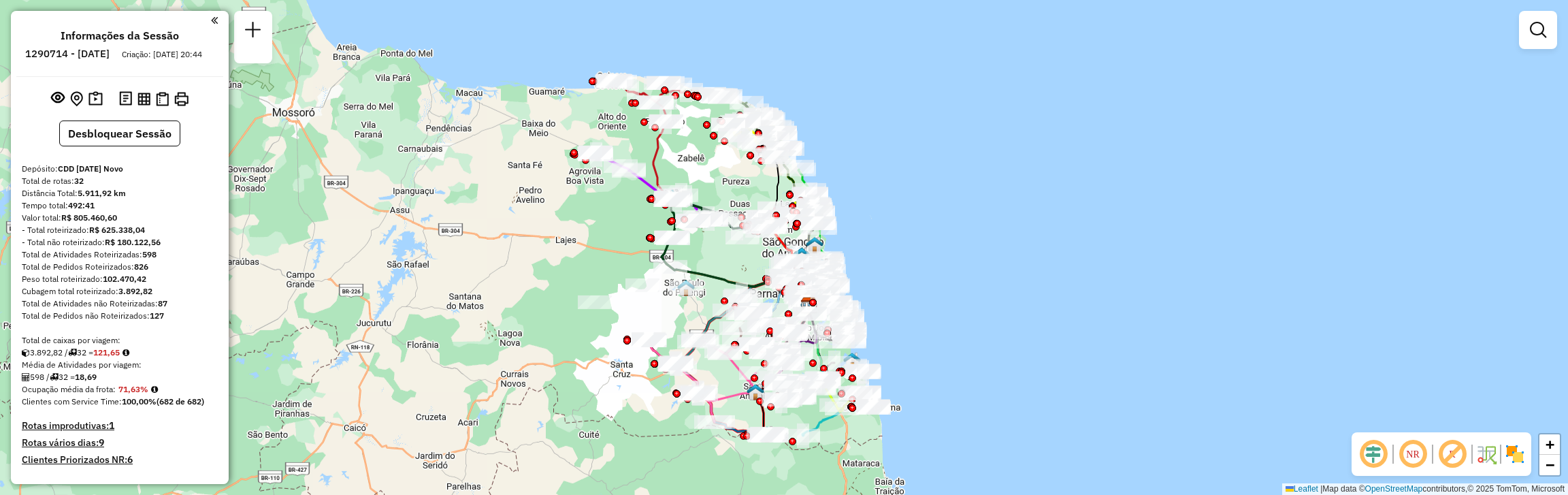
drag, startPoint x: 361, startPoint y: 104, endPoint x: 555, endPoint y: 243, distance: 238.7
click at [555, 243] on div "Janela de atendimento Grade de atendimento Capacidade Transportadoras Veículos …" at bounding box center [784, 247] width 1568 height 495
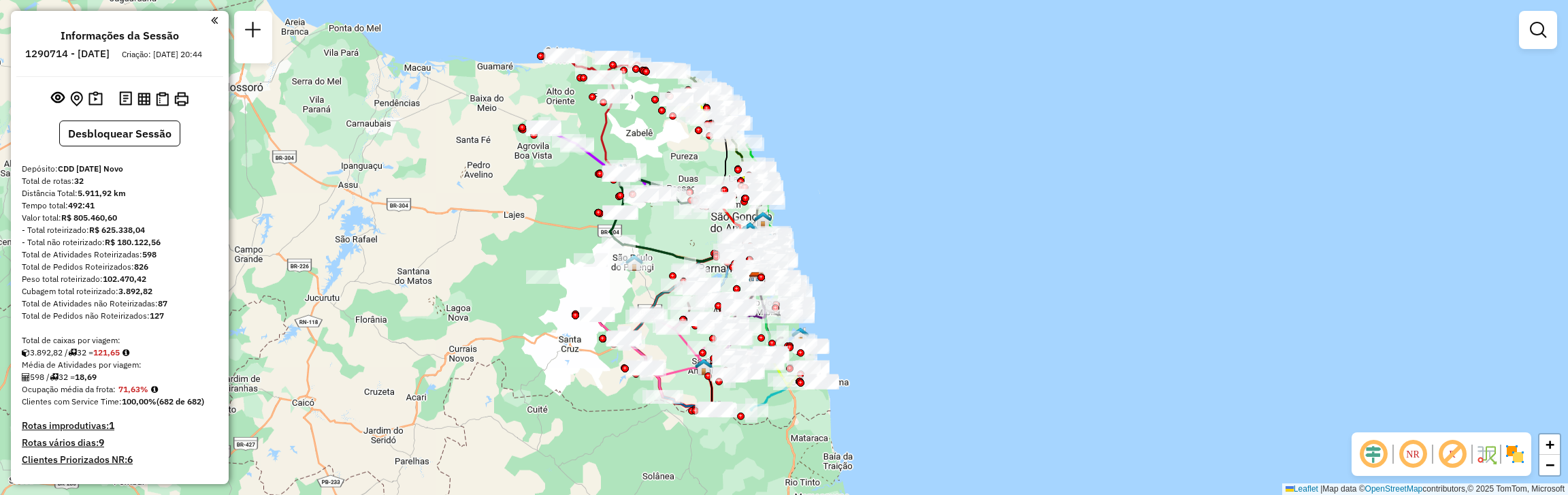
drag, startPoint x: 584, startPoint y: 241, endPoint x: 527, endPoint y: 210, distance: 64.9
click at [527, 210] on div "Janela de atendimento Grade de atendimento Capacidade Transportadoras Veículos …" at bounding box center [784, 247] width 1568 height 495
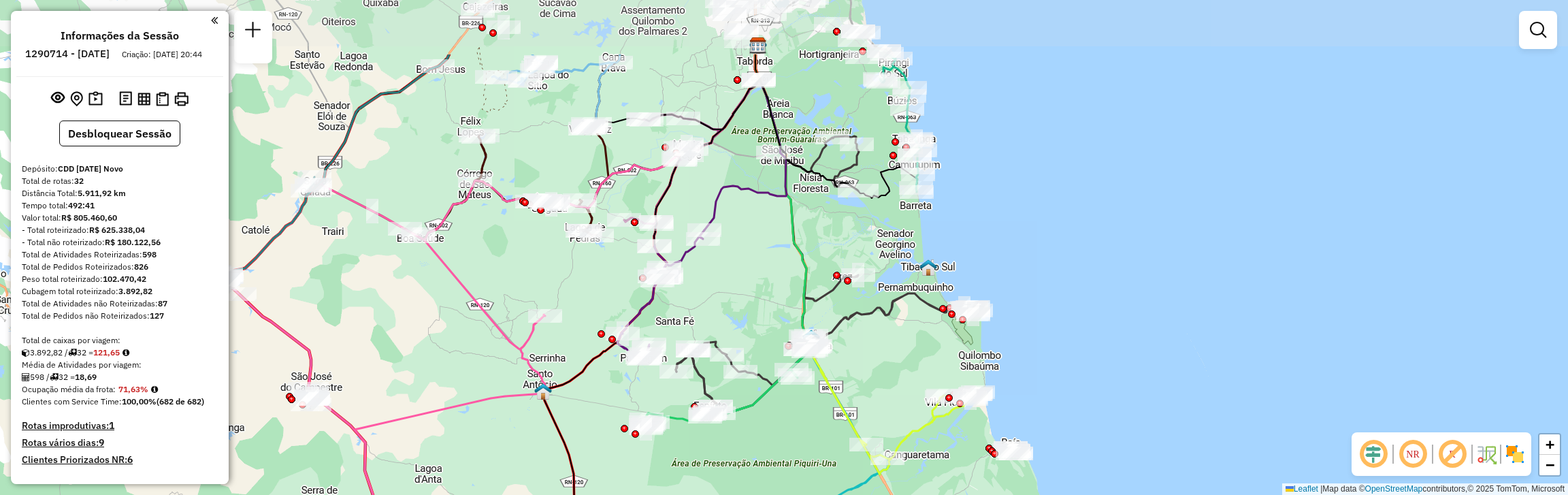
drag, startPoint x: 752, startPoint y: 254, endPoint x: 880, endPoint y: 358, distance: 164.9
click at [880, 358] on div "Janela de atendimento Grade de atendimento Capacidade Transportadoras Veículos …" at bounding box center [784, 247] width 1568 height 495
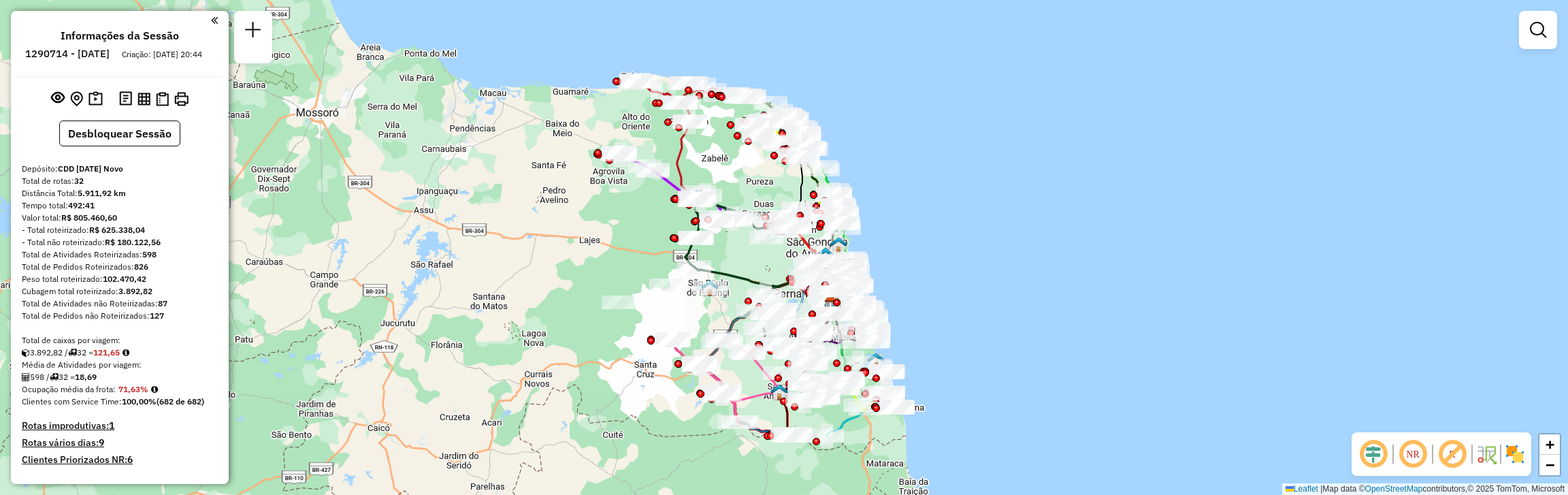
drag, startPoint x: 596, startPoint y: 157, endPoint x: 588, endPoint y: 254, distance: 97.3
click at [588, 254] on div "Janela de atendimento Grade de atendimento Capacidade Transportadoras Veículos …" at bounding box center [784, 247] width 1568 height 495
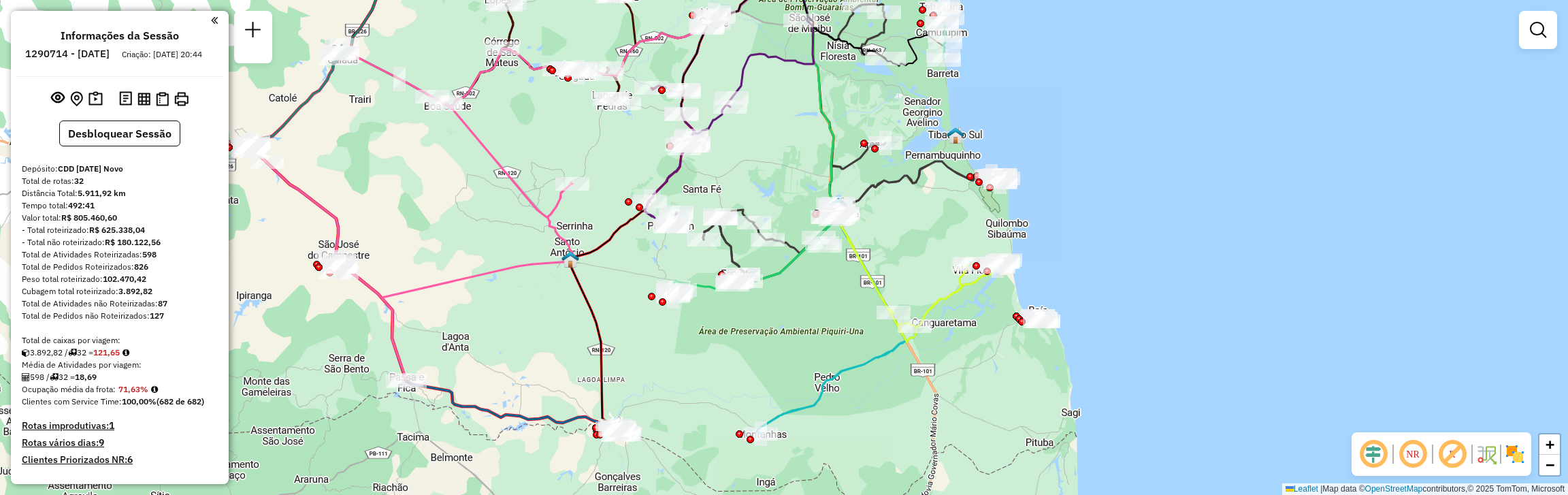
drag, startPoint x: 727, startPoint y: 372, endPoint x: 745, endPoint y: 309, distance: 65.5
click at [743, 312] on div "Janela de atendimento Grade de atendimento Capacidade Transportadoras Veículos …" at bounding box center [784, 247] width 1568 height 495
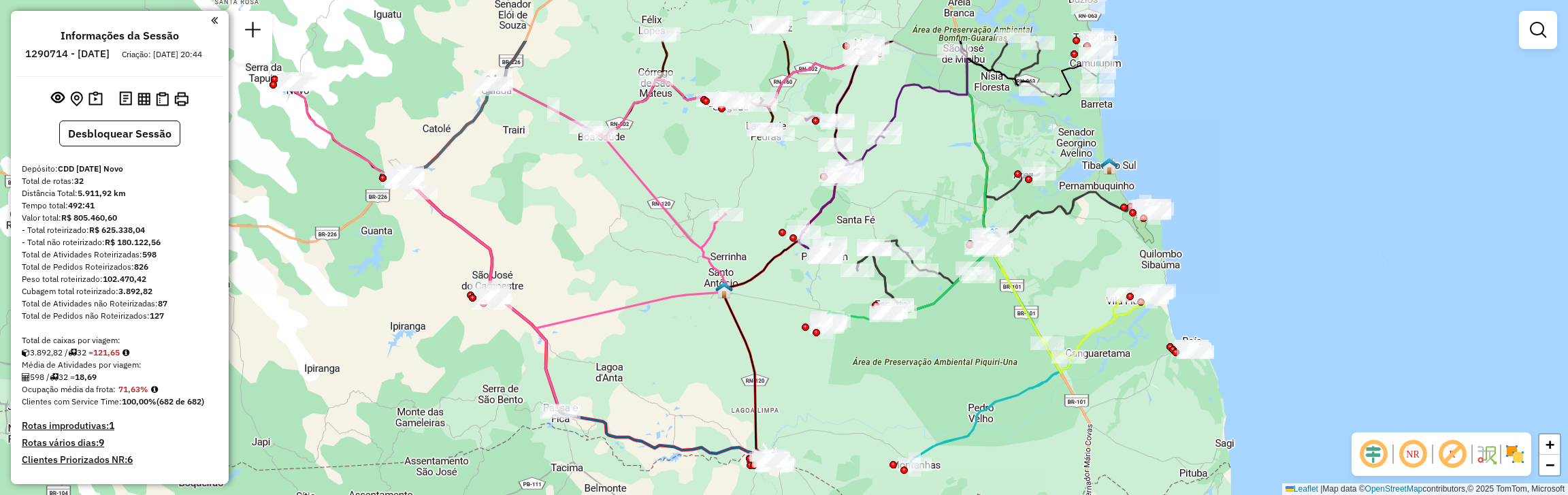
drag, startPoint x: 723, startPoint y: 285, endPoint x: 858, endPoint y: 368, distance: 158.5
click at [858, 368] on div "Janela de atendimento Grade de atendimento Capacidade Transportadoras Veículos …" at bounding box center [784, 247] width 1568 height 495
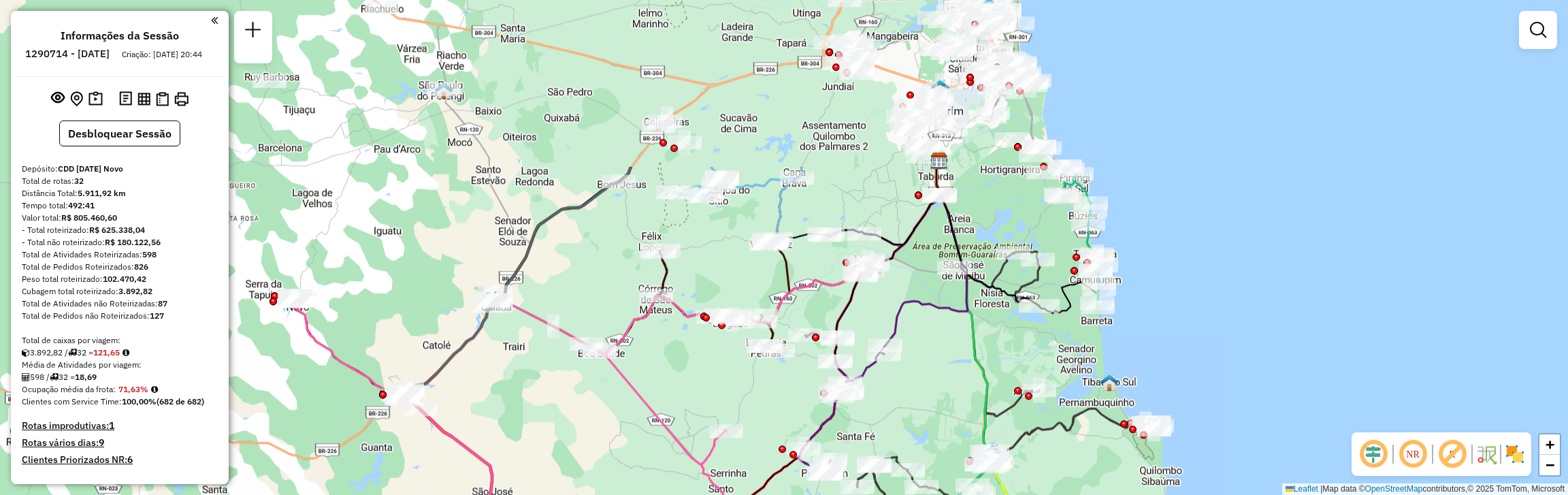
drag, startPoint x: 686, startPoint y: 247, endPoint x: 686, endPoint y: 451, distance: 204.0
click at [686, 451] on div "Janela de atendimento Grade de atendimento Capacidade Transportadoras Veículos …" at bounding box center [784, 247] width 1568 height 495
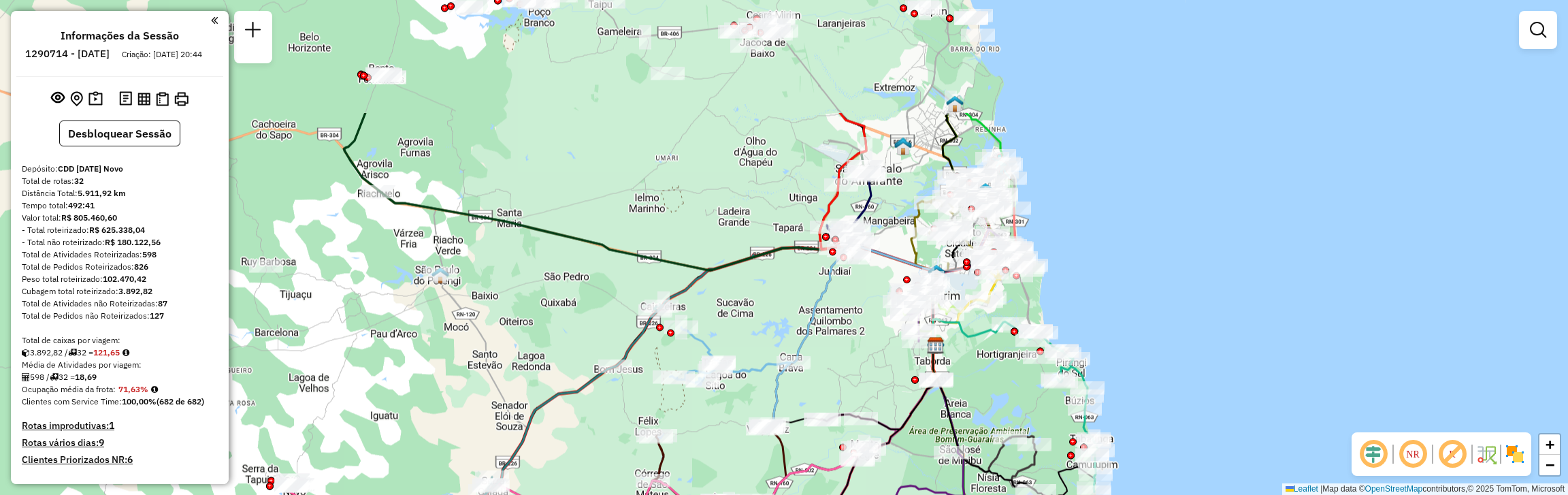
drag, startPoint x: 861, startPoint y: 141, endPoint x: 858, endPoint y: 301, distance: 160.0
click at [858, 301] on div "Janela de atendimento Grade de atendimento Capacidade Transportadoras Veículos …" at bounding box center [784, 247] width 1568 height 495
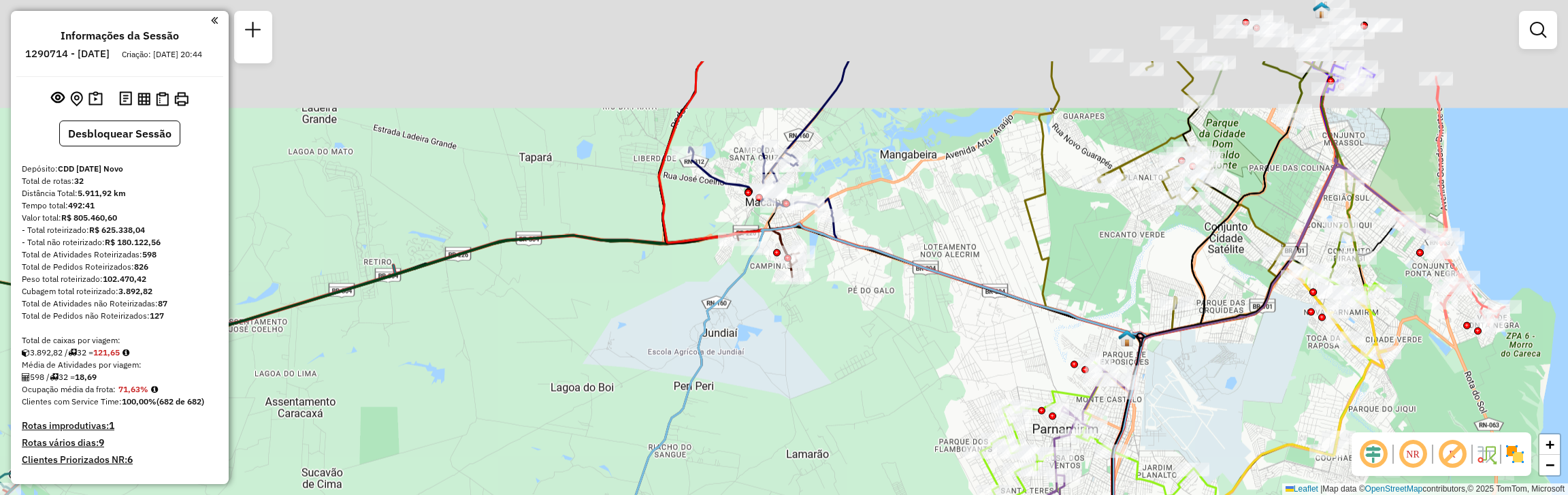
drag, startPoint x: 931, startPoint y: 88, endPoint x: 894, endPoint y: 321, distance: 235.9
click at [894, 321] on div "Janela de atendimento Grade de atendimento Capacidade Transportadoras Veículos …" at bounding box center [784, 247] width 1568 height 495
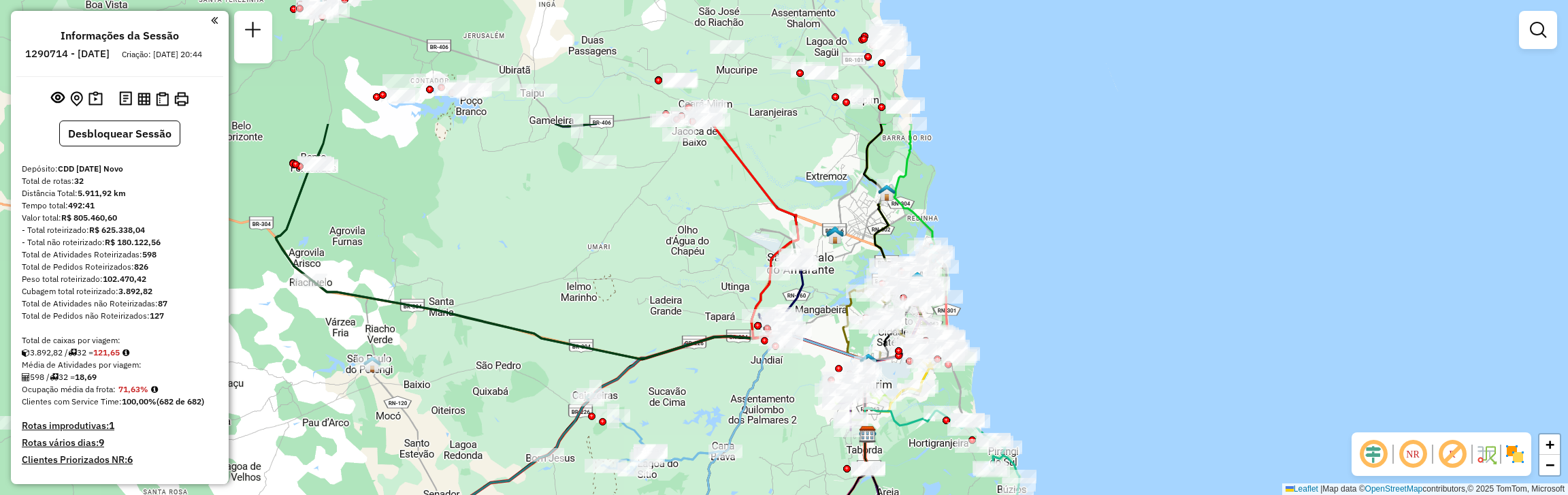
drag, startPoint x: 696, startPoint y: 78, endPoint x: 642, endPoint y: 251, distance: 181.2
click at [642, 251] on div "Janela de atendimento Grade de atendimento Capacidade Transportadoras Veículos …" at bounding box center [784, 247] width 1568 height 495
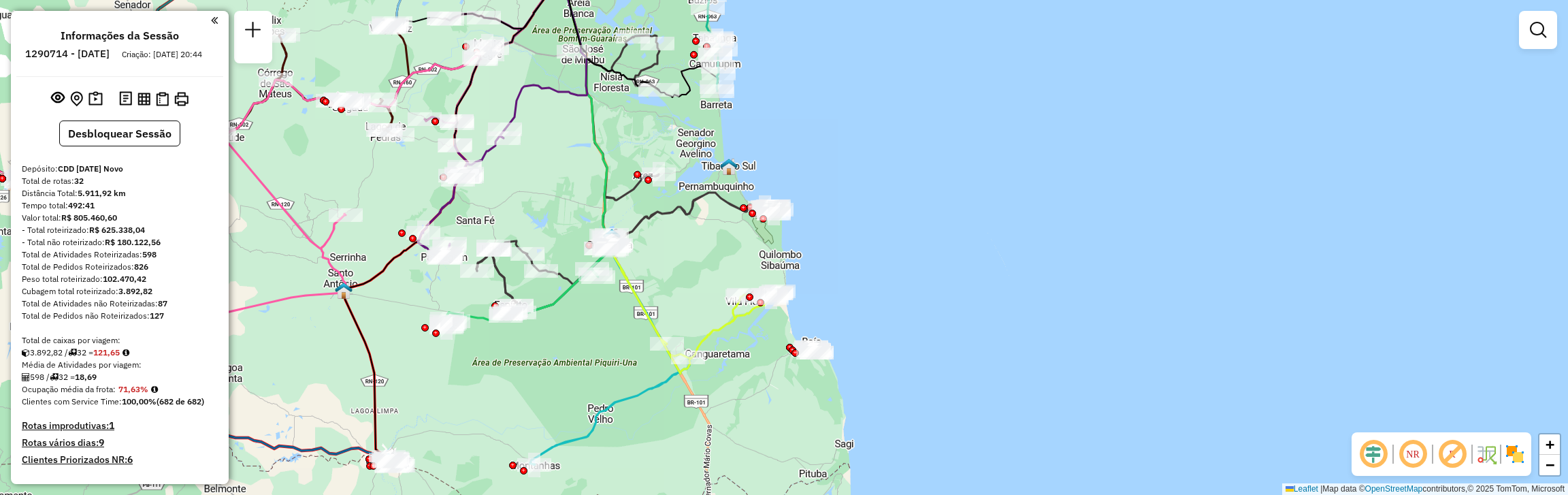
drag, startPoint x: 714, startPoint y: 418, endPoint x: 767, endPoint y: 418, distance: 53.0
click at [767, 418] on div "Janela de atendimento Grade de atendimento Capacidade Transportadoras Veículos …" at bounding box center [784, 247] width 1568 height 495
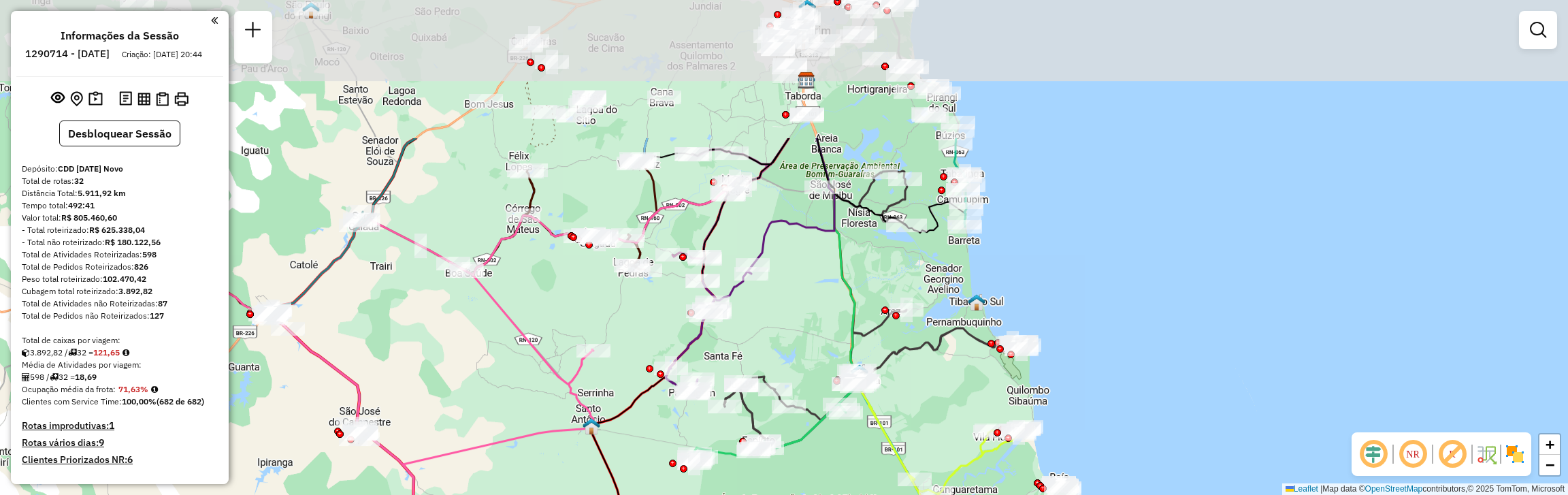
drag, startPoint x: 919, startPoint y: 164, endPoint x: 945, endPoint y: 370, distance: 207.6
click at [945, 370] on div "Janela de atendimento Grade de atendimento Capacidade Transportadoras Veículos …" at bounding box center [784, 247] width 1568 height 495
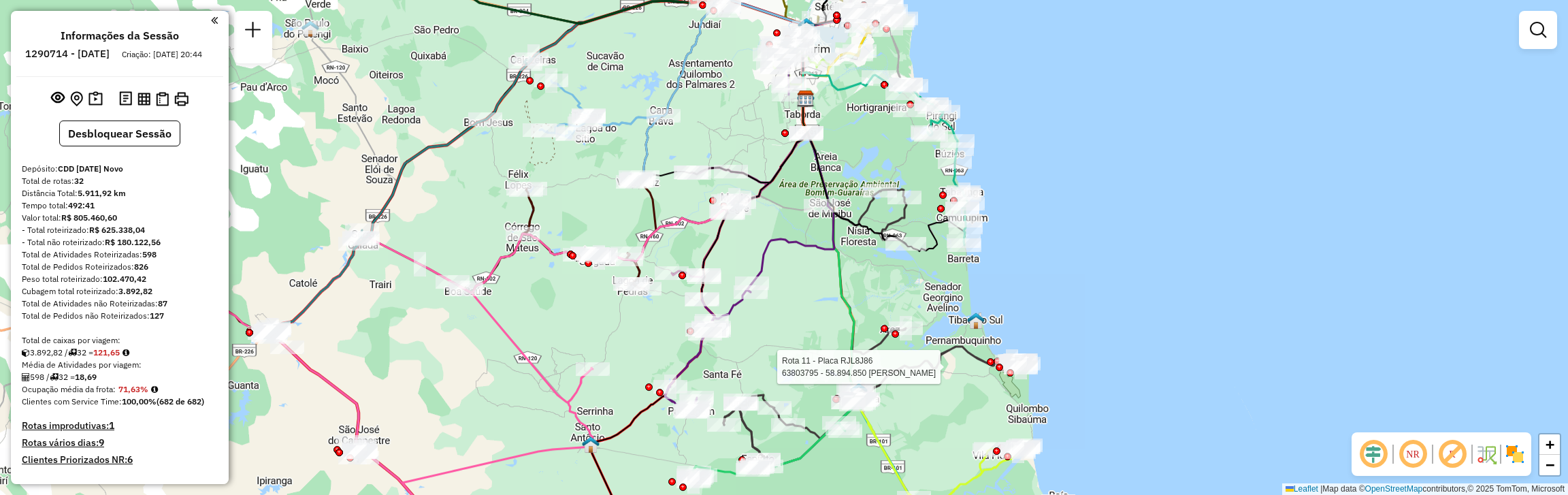
select select "**********"
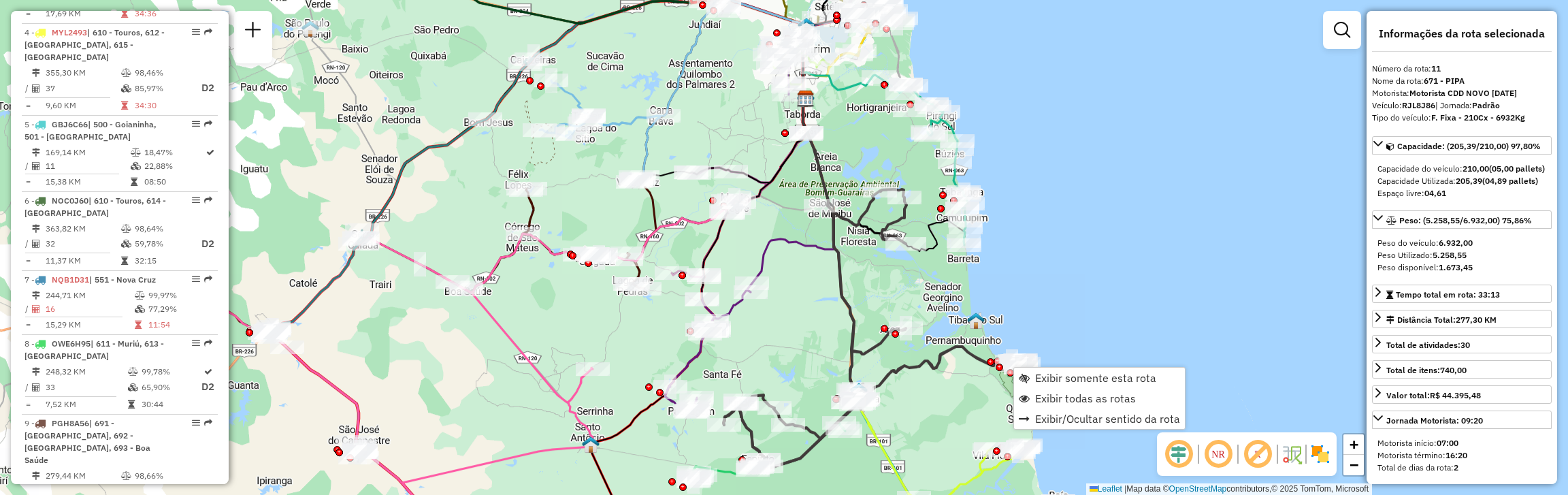
scroll to position [1377, 0]
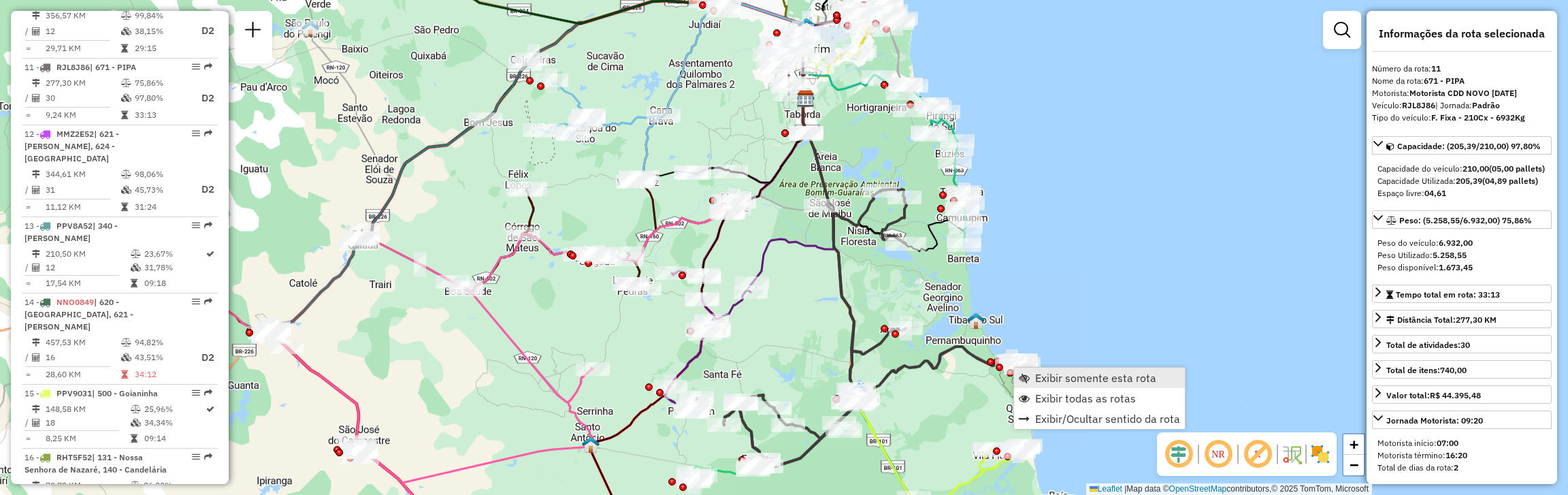
click at [1089, 380] on span "Exibir somente esta rota" at bounding box center [1096, 378] width 121 height 11
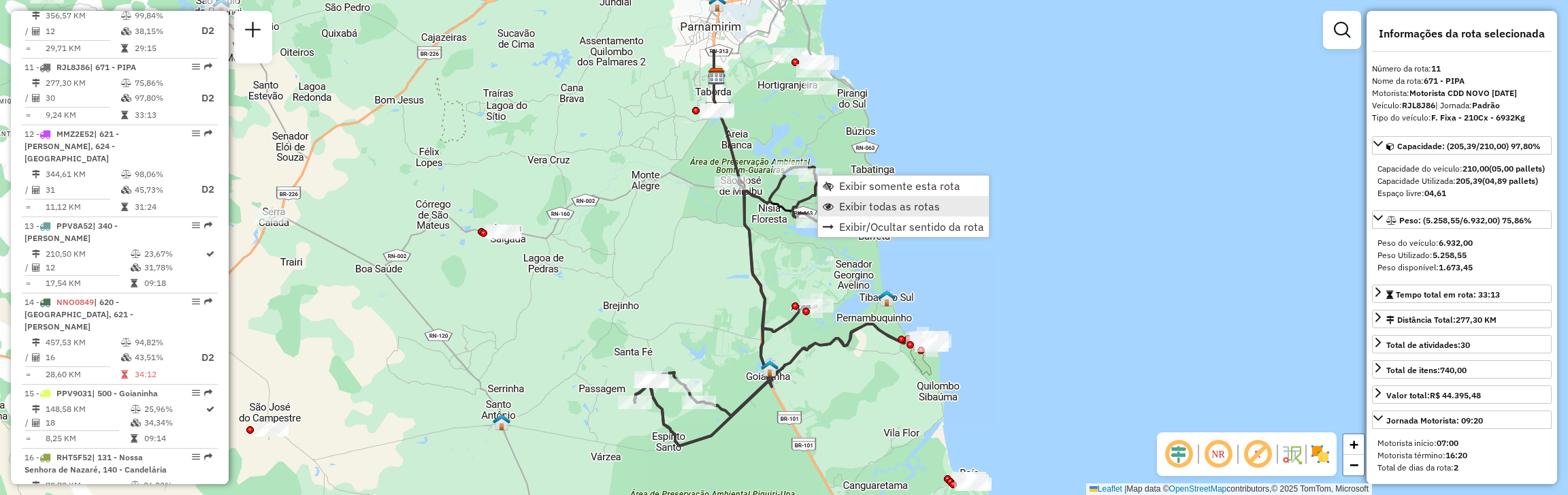
click at [873, 208] on span "Exibir todas as rotas" at bounding box center [890, 206] width 100 height 11
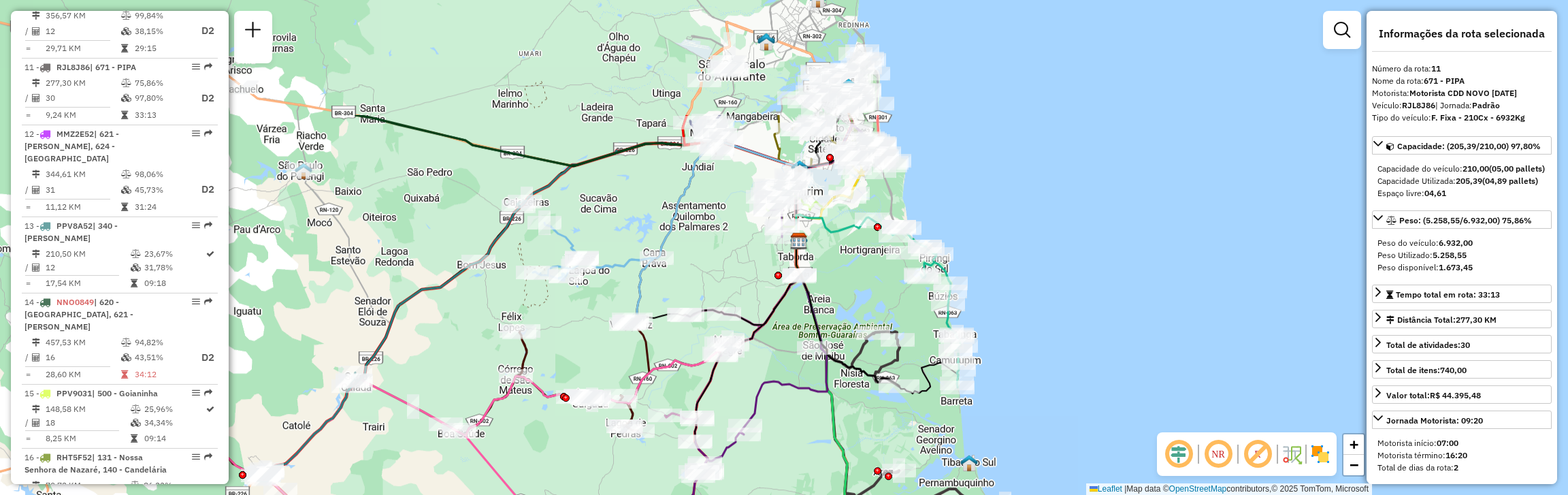
drag, startPoint x: 706, startPoint y: 289, endPoint x: 784, endPoint y: 447, distance: 176.2
click at [784, 447] on div "Janela de atendimento Grade de atendimento Capacidade Transportadoras Veículos …" at bounding box center [784, 247] width 1568 height 495
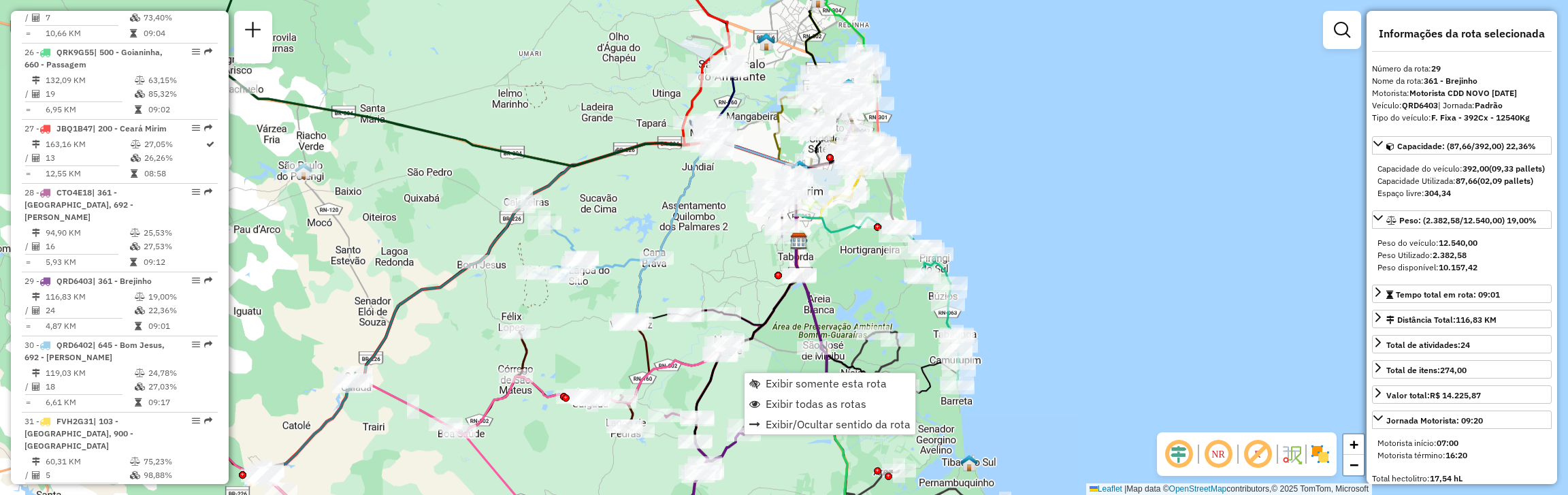
scroll to position [2763, 0]
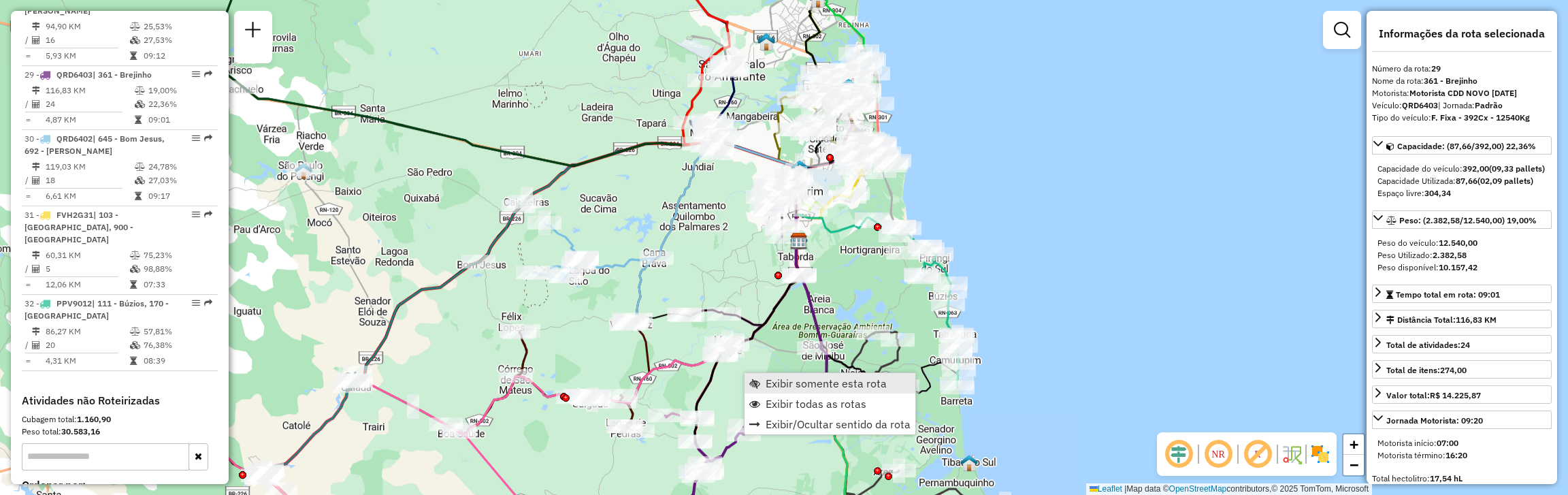
click at [820, 384] on span "Exibir somente esta rota" at bounding box center [826, 383] width 121 height 11
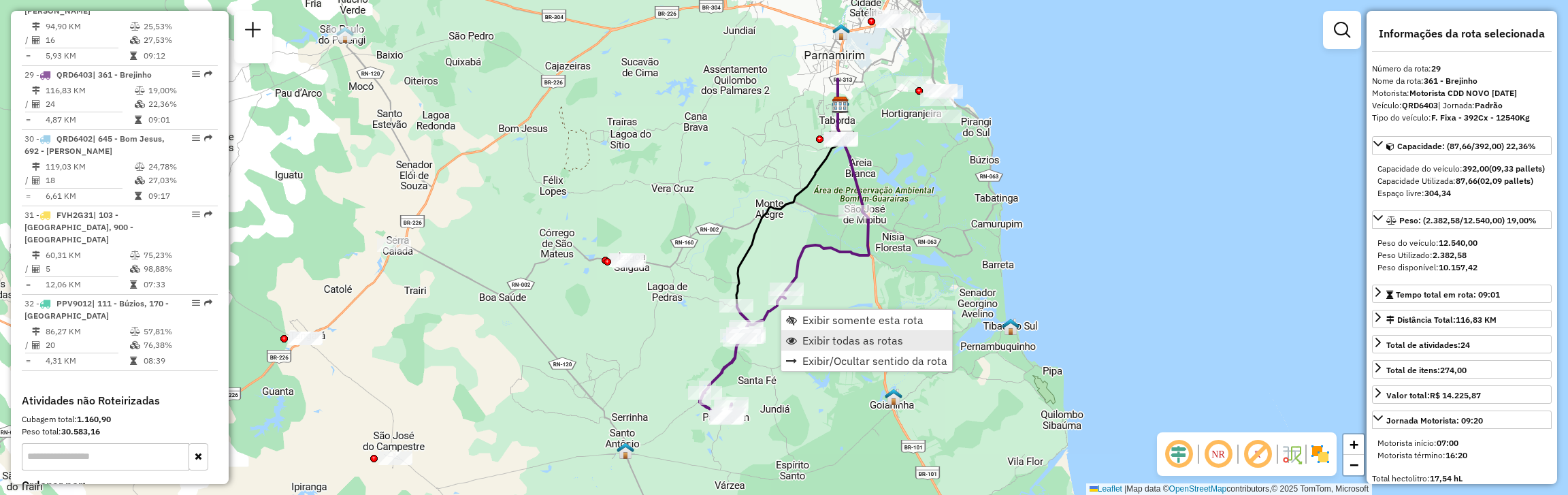
click at [866, 341] on span "Exibir todas as rotas" at bounding box center [853, 341] width 100 height 11
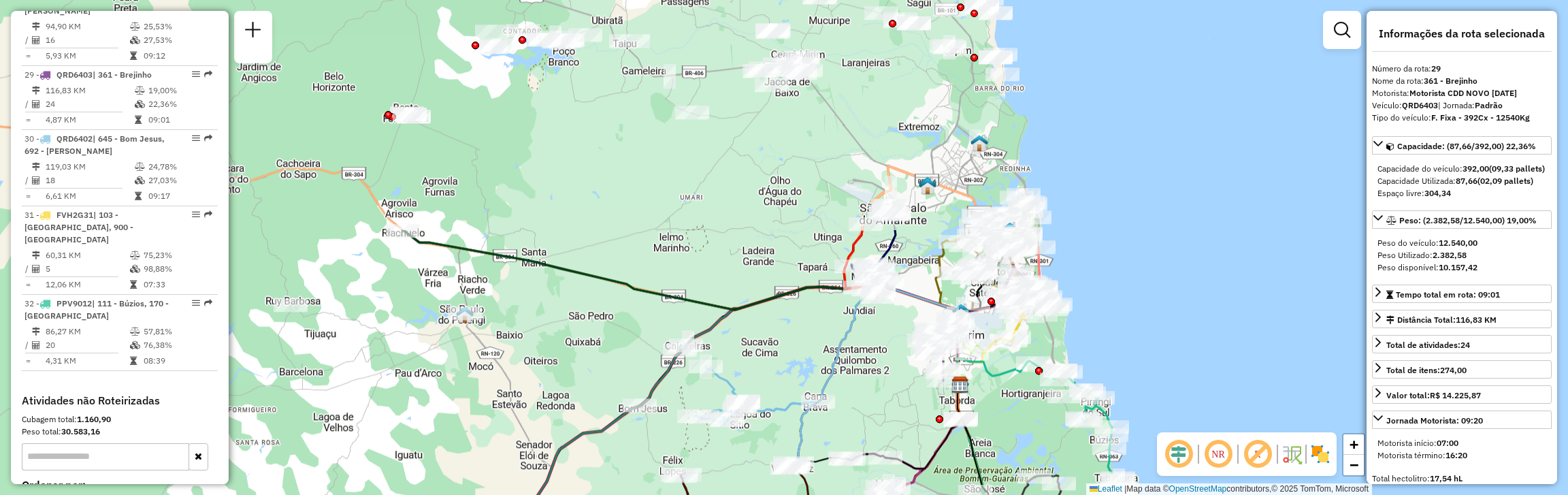
drag, startPoint x: 352, startPoint y: 111, endPoint x: 449, endPoint y: 341, distance: 249.6
click at [451, 344] on div "Janela de atendimento Grade de atendimento Capacidade Transportadoras Veículos …" at bounding box center [784, 247] width 1568 height 495
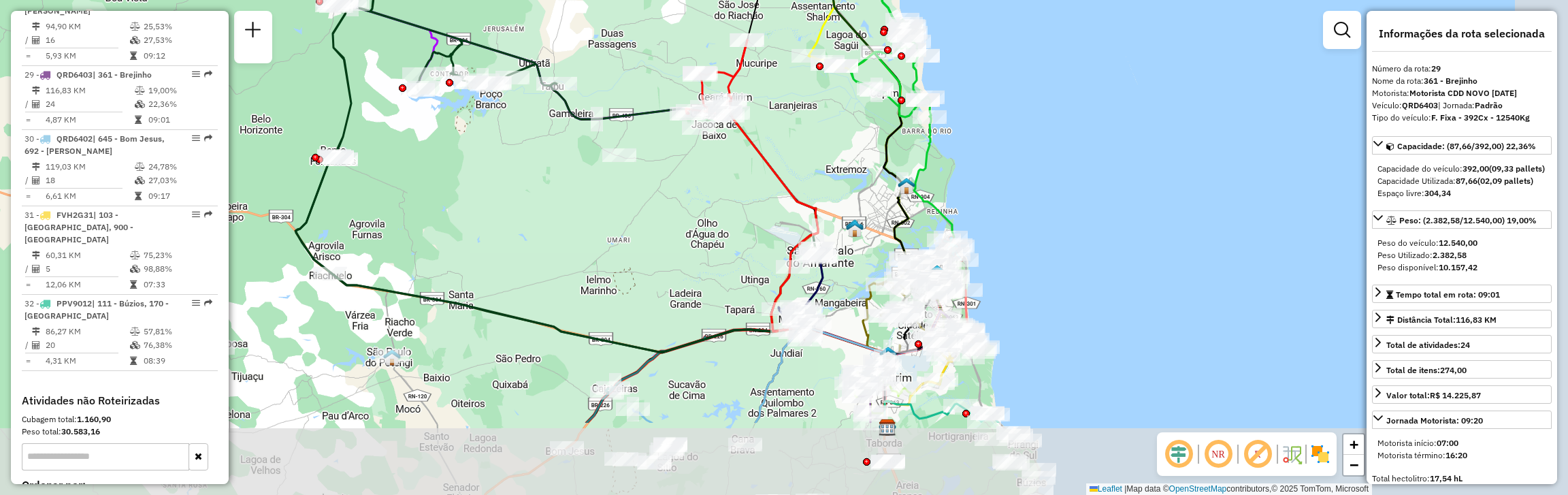
drag, startPoint x: 723, startPoint y: 414, endPoint x: 642, endPoint y: 204, distance: 225.1
click at [642, 207] on div "Janela de atendimento Grade de atendimento Capacidade Transportadoras Veículos …" at bounding box center [784, 247] width 1568 height 495
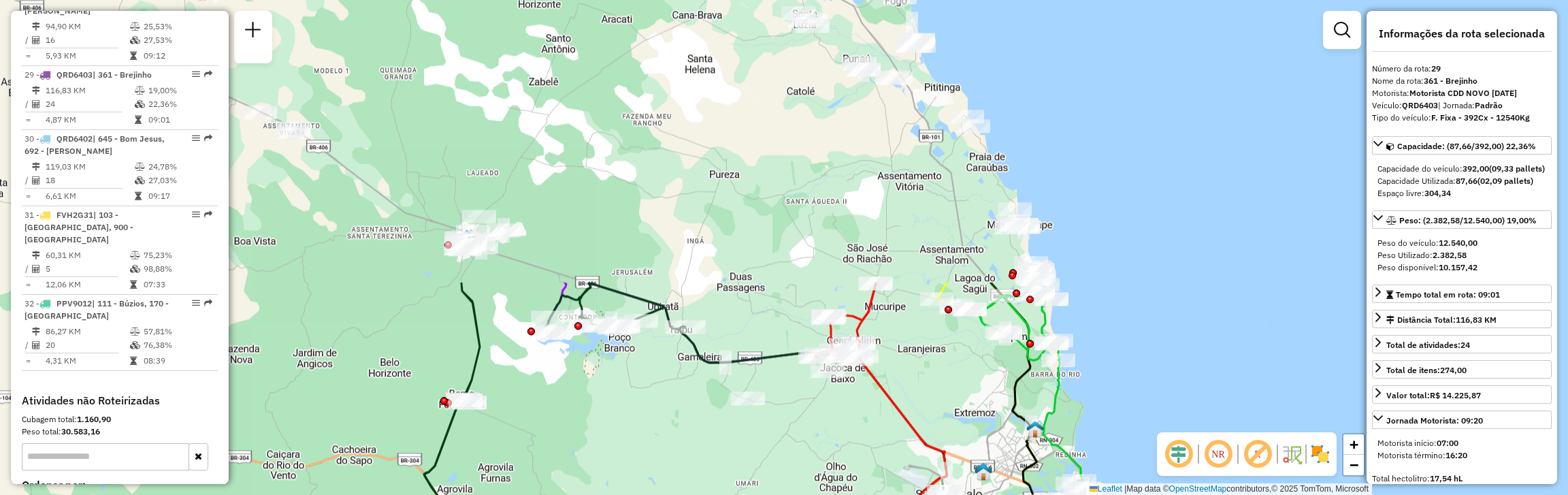
drag, startPoint x: 537, startPoint y: 123, endPoint x: 670, endPoint y: 455, distance: 357.6
click at [670, 455] on div "Janela de atendimento Grade de atendimento Capacidade Transportadoras Veículos …" at bounding box center [784, 247] width 1568 height 495
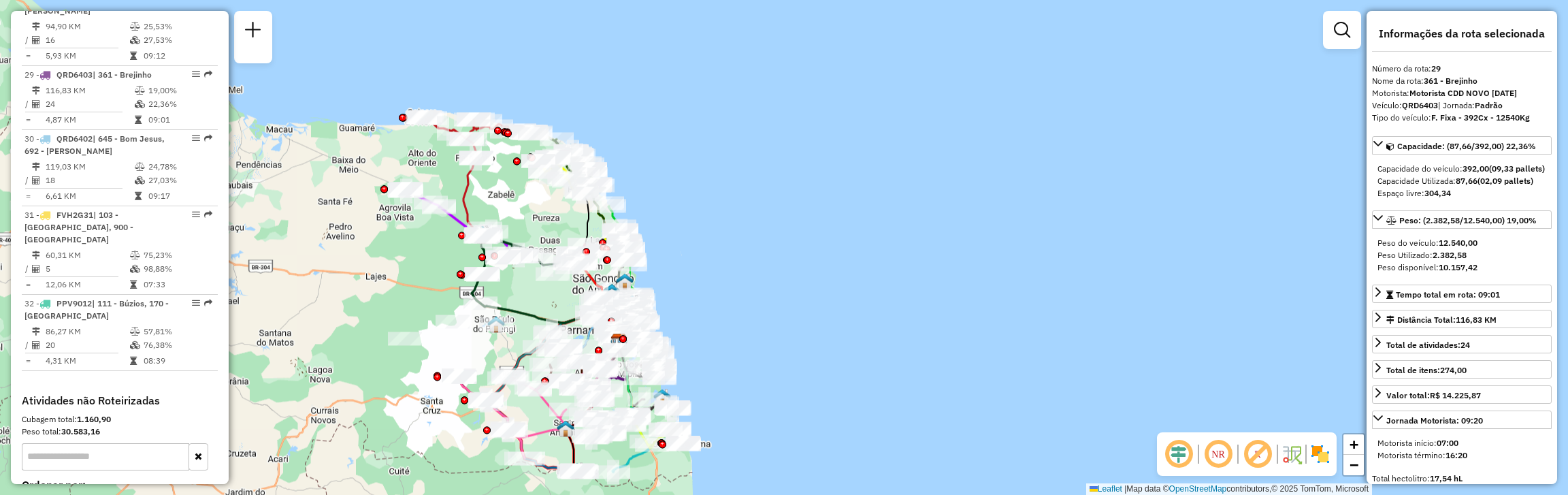
drag, startPoint x: 403, startPoint y: 139, endPoint x: 360, endPoint y: 259, distance: 127.5
click at [360, 259] on div "Janela de atendimento Grade de atendimento Capacidade Transportadoras Veículos …" at bounding box center [784, 247] width 1568 height 495
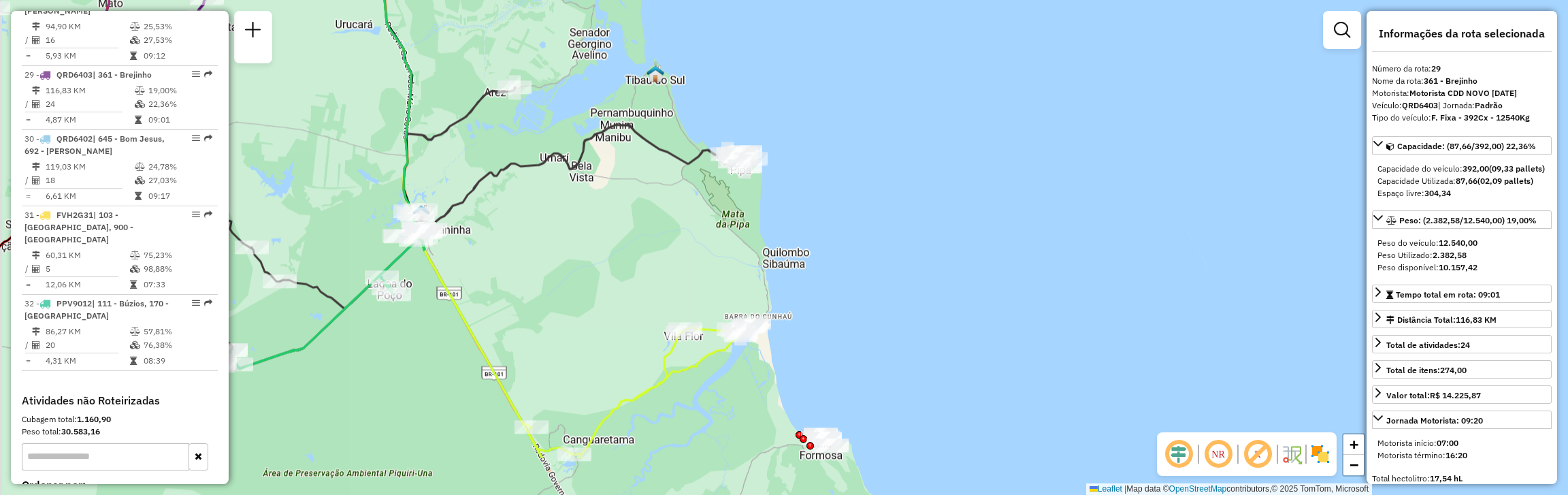
drag, startPoint x: 764, startPoint y: 425, endPoint x: 770, endPoint y: 314, distance: 111.2
click at [770, 304] on div "Rota 15 - Placa PPV9031 63839946 - Skina lanches da Bar Janela de atendimento G…" at bounding box center [784, 247] width 1568 height 495
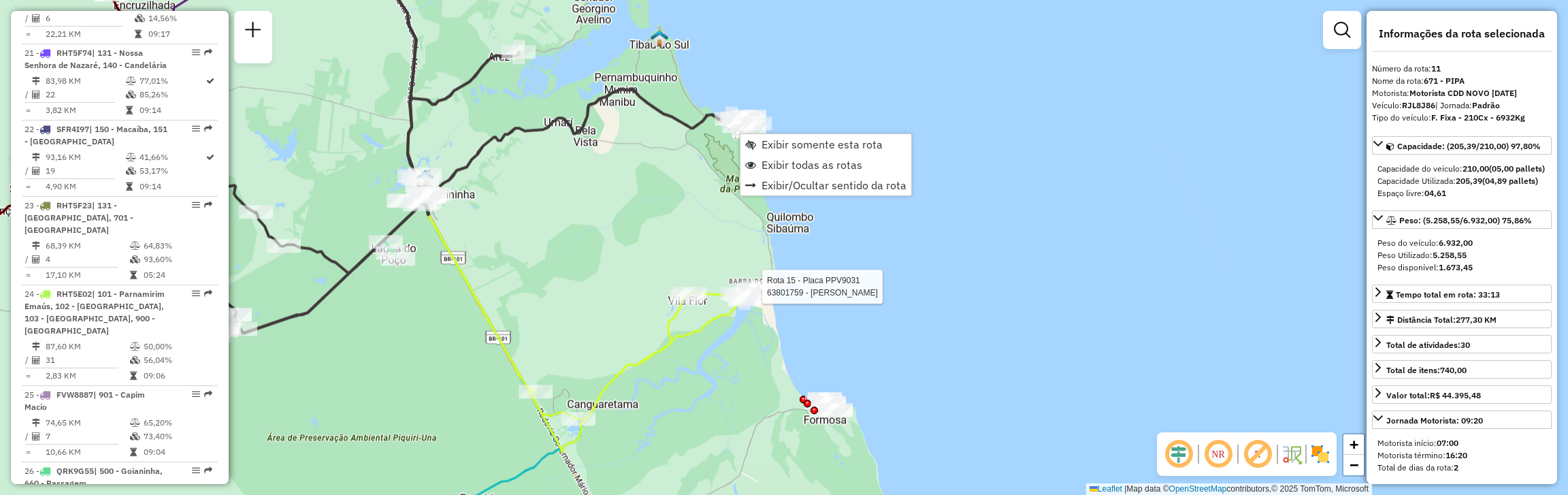
scroll to position [1377, 0]
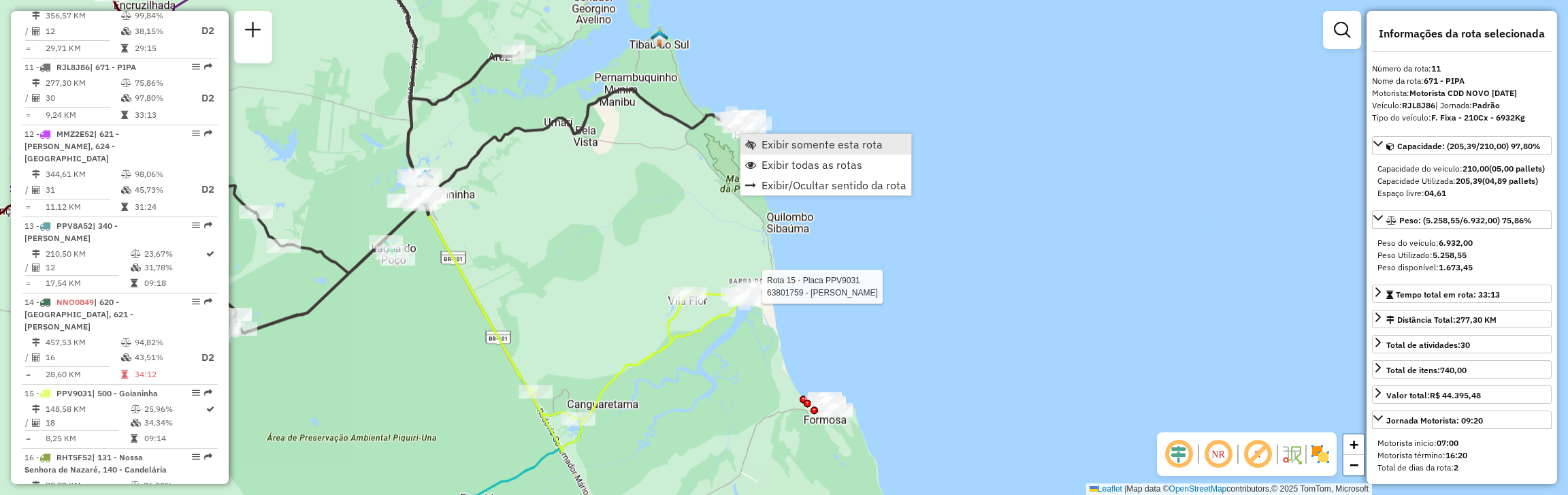
click at [834, 149] on span "Exibir somente esta rota" at bounding box center [822, 145] width 121 height 11
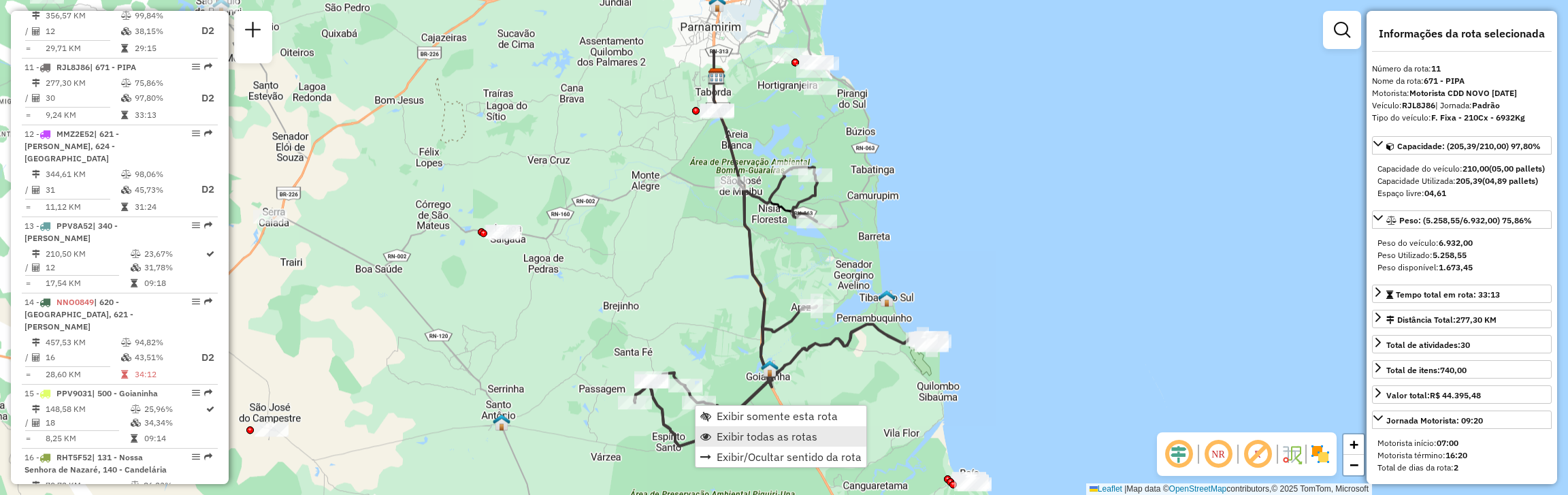
click at [768, 440] on span "Exibir todas as rotas" at bounding box center [766, 436] width 100 height 11
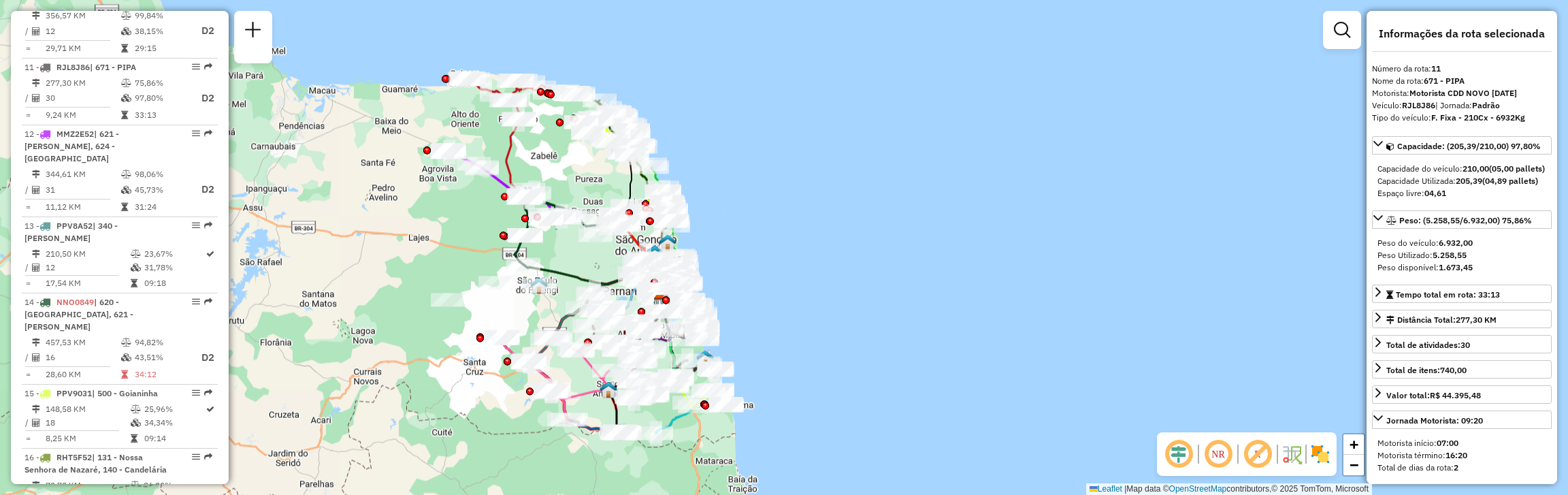
drag, startPoint x: 498, startPoint y: 141, endPoint x: 446, endPoint y: 220, distance: 94.6
click at [446, 220] on div "Janela de atendimento Grade de atendimento Capacidade Transportadoras Veículos …" at bounding box center [784, 247] width 1568 height 495
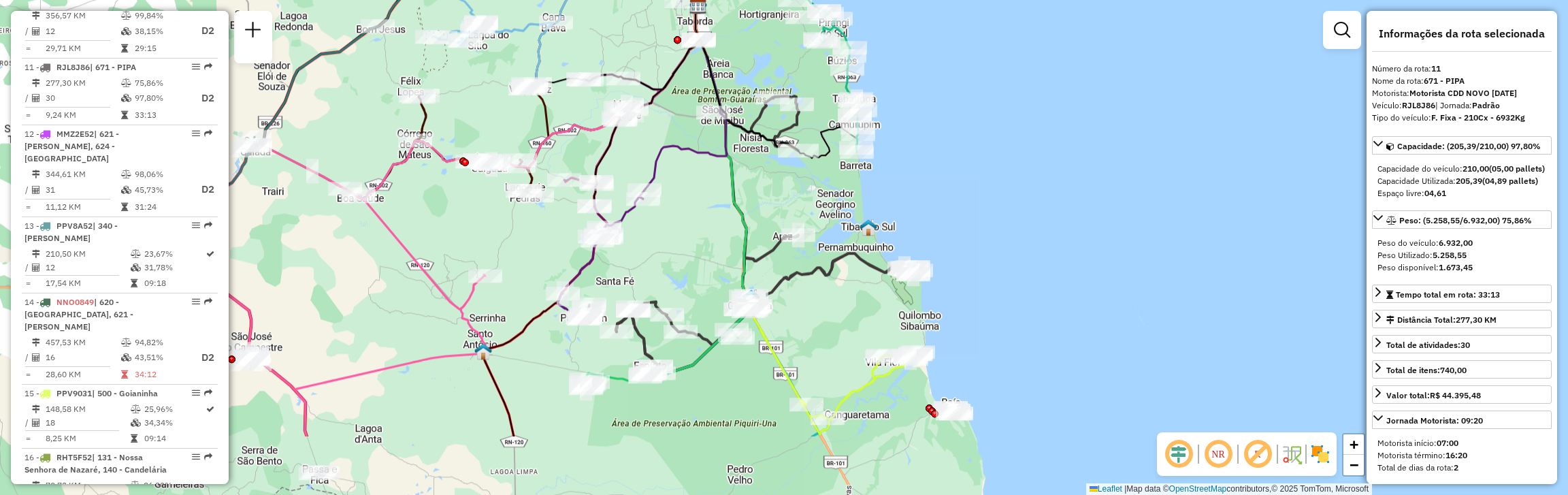
drag, startPoint x: 881, startPoint y: 450, endPoint x: 825, endPoint y: 286, distance: 173.3
click at [825, 286] on div "Janela de atendimento Grade de atendimento Capacidade Transportadoras Veículos …" at bounding box center [784, 247] width 1568 height 495
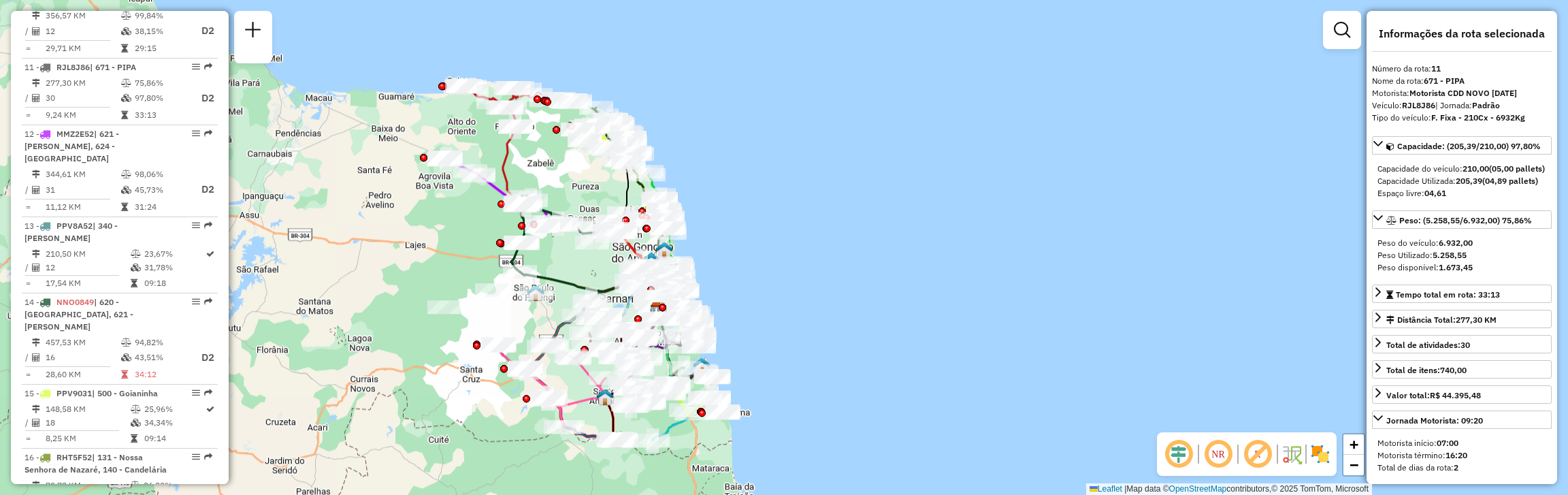
drag, startPoint x: 457, startPoint y: 384, endPoint x: 453, endPoint y: 394, distance: 10.8
click at [453, 394] on div "Janela de atendimento Grade de atendimento Capacidade Transportadoras Veículos …" at bounding box center [784, 247] width 1568 height 495
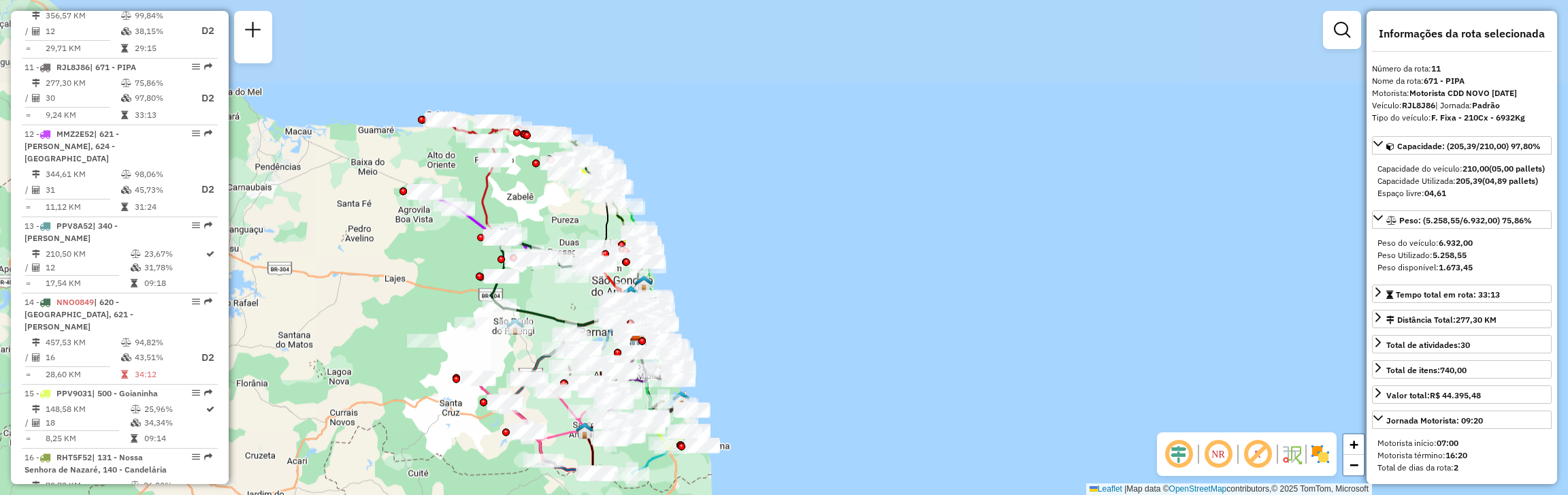
drag, startPoint x: 282, startPoint y: 243, endPoint x: 393, endPoint y: 389, distance: 183.4
click at [393, 389] on div "Janela de atendimento Grade de atendimento Capacidade Transportadoras Veículos …" at bounding box center [784, 247] width 1568 height 495
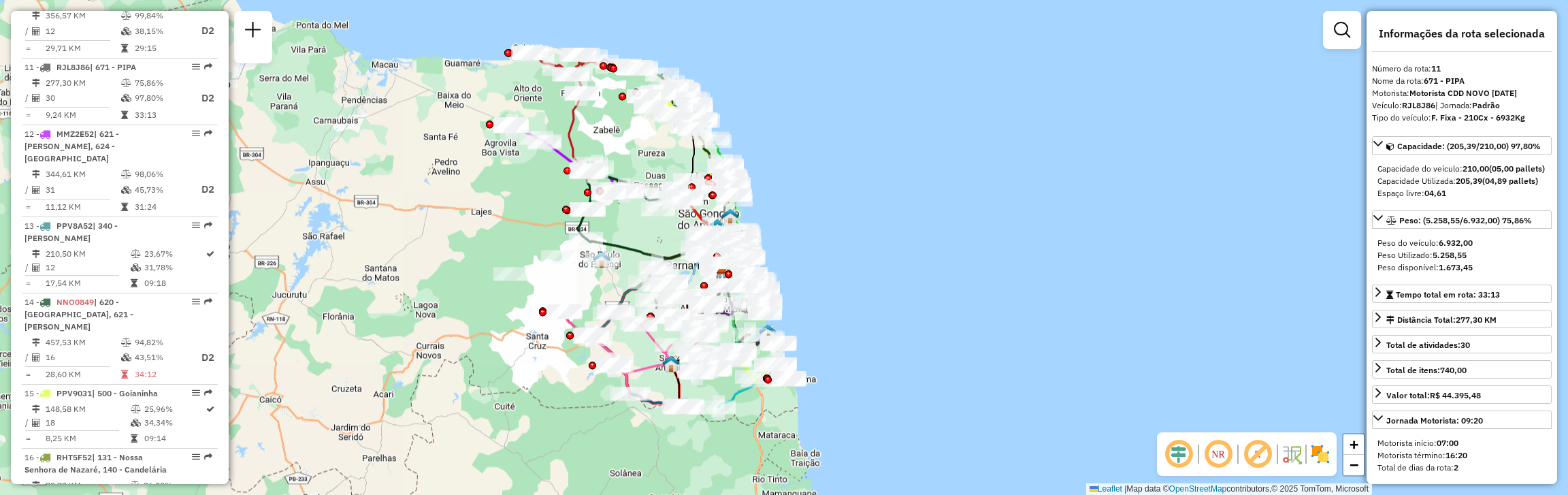
drag, startPoint x: 418, startPoint y: 443, endPoint x: 521, endPoint y: 370, distance: 126.2
click at [520, 370] on div "Janela de atendimento Grade de atendimento Capacidade Transportadoras Veículos …" at bounding box center [784, 247] width 1568 height 495
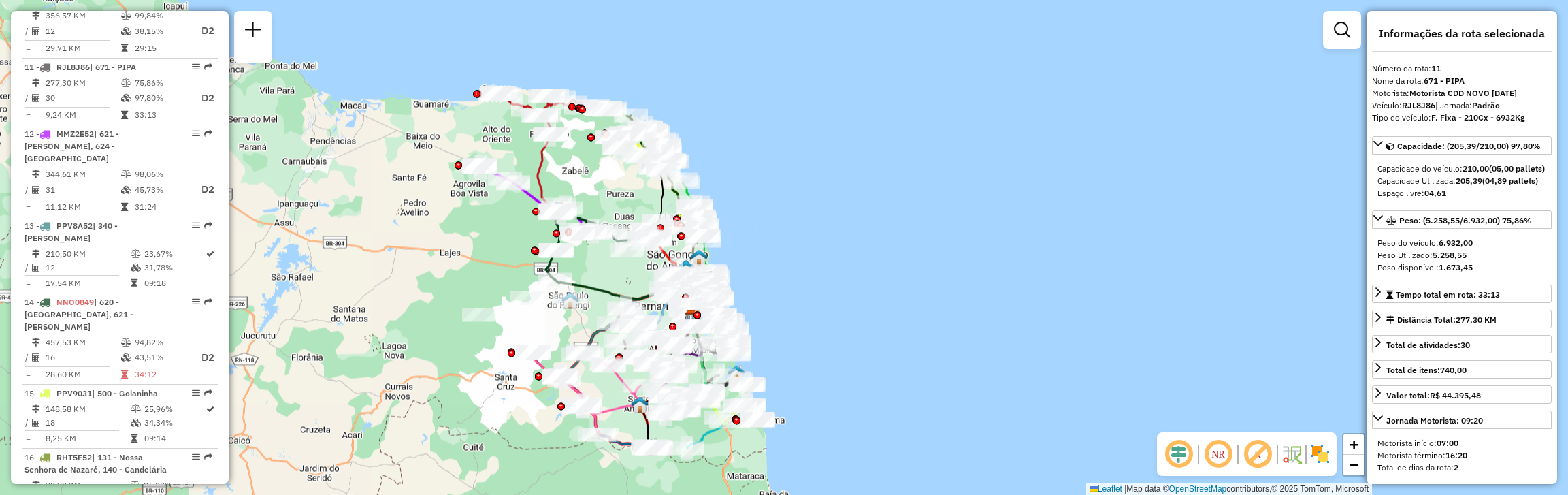
drag, startPoint x: 419, startPoint y: 207, endPoint x: 408, endPoint y: 296, distance: 89.7
click at [408, 296] on div "Janela de atendimento Grade de atendimento Capacidade Transportadoras Veículos …" at bounding box center [784, 247] width 1568 height 495
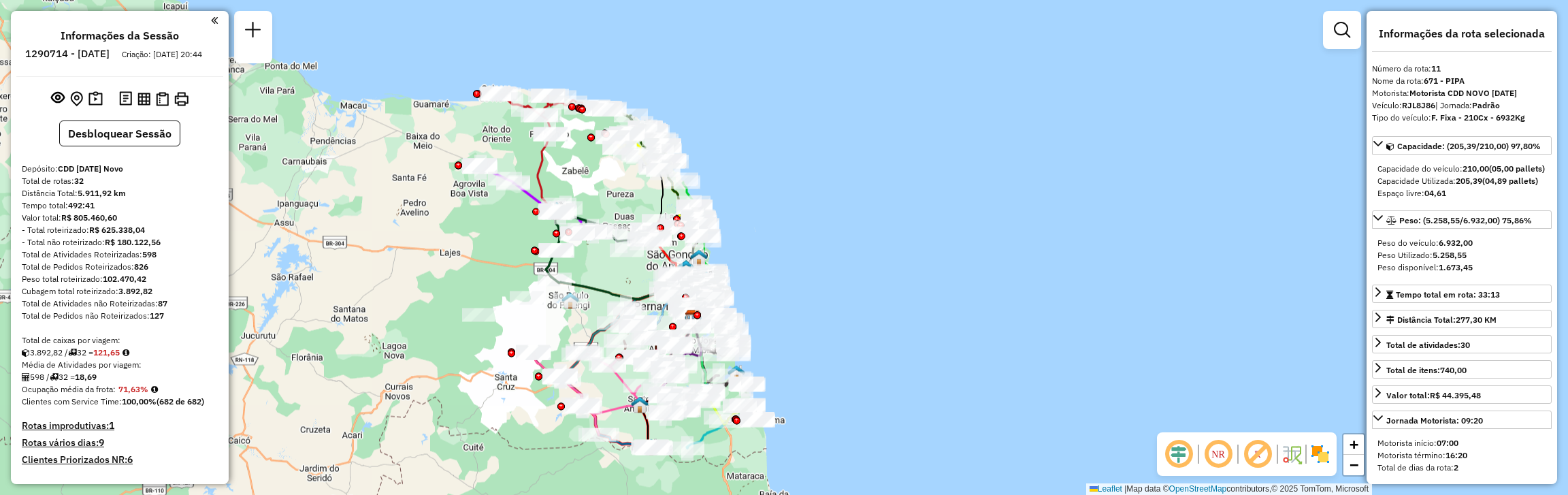
select select "**********"
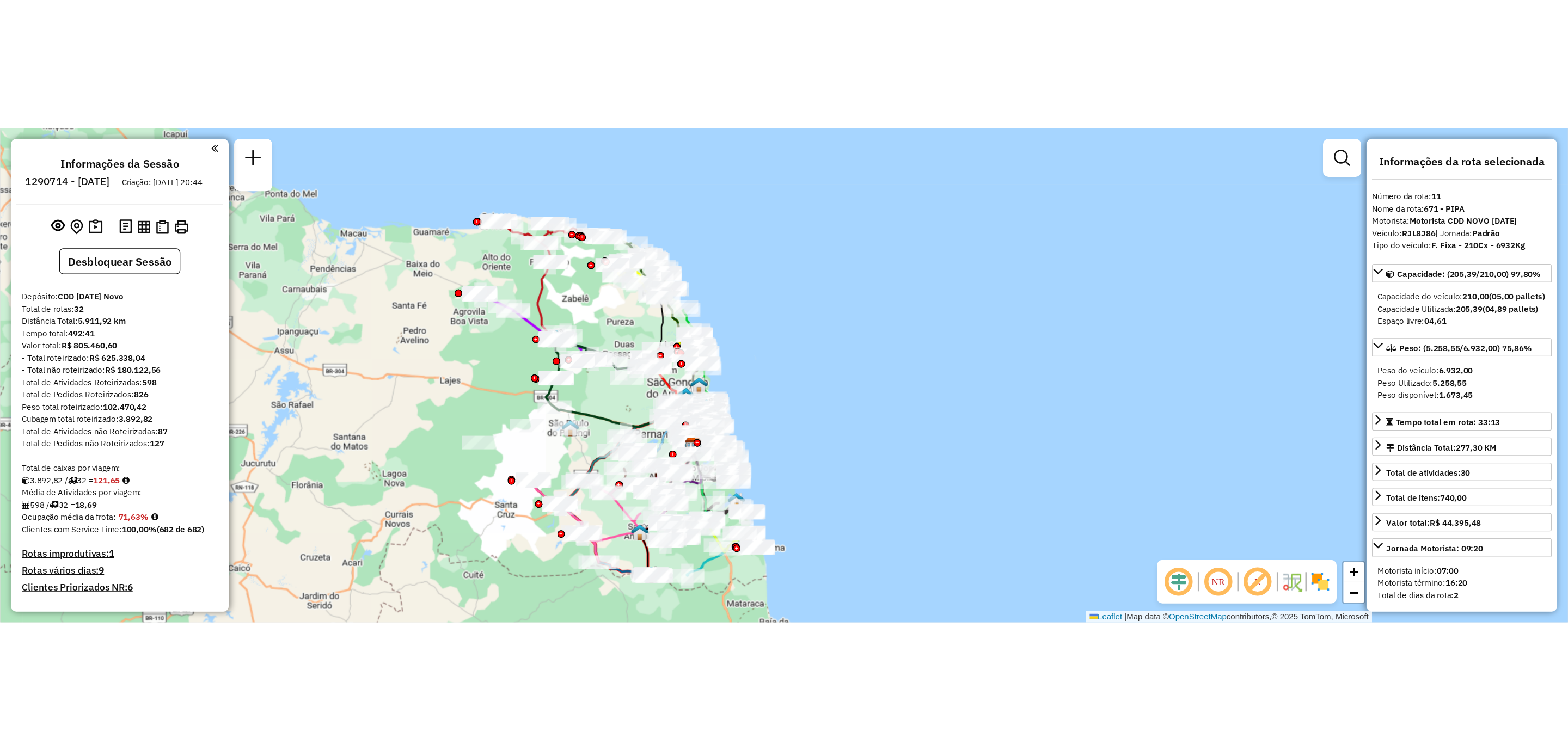
scroll to position [1101, 0]
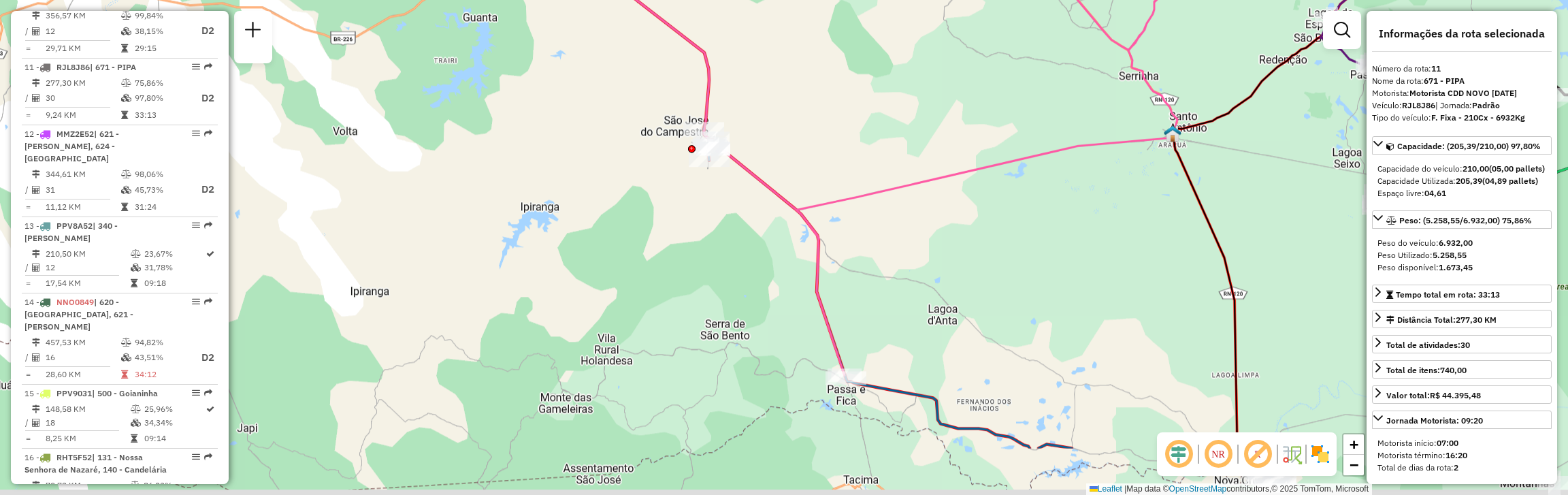
drag, startPoint x: 552, startPoint y: 405, endPoint x: 494, endPoint y: 273, distance: 144.2
click at [494, 273] on div "Janela de atendimento Grade de atendimento Capacidade Transportadoras Veículos …" at bounding box center [784, 247] width 1568 height 495
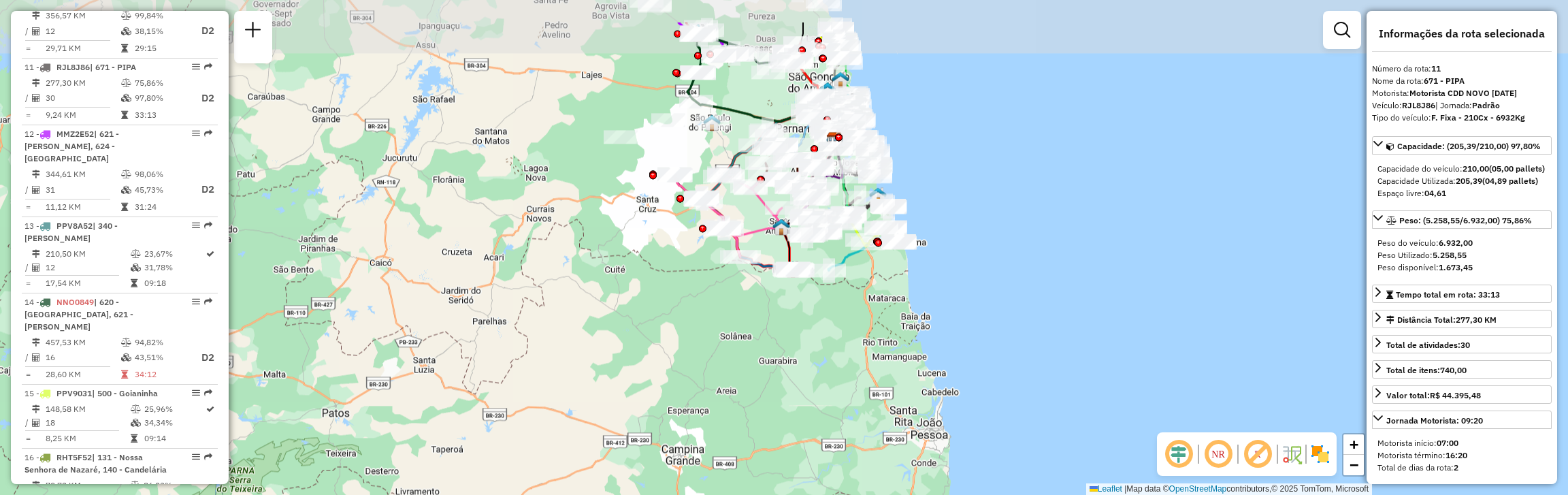
drag, startPoint x: 772, startPoint y: 259, endPoint x: 764, endPoint y: 316, distance: 57.6
click at [765, 315] on div "Janela de atendimento Grade de atendimento Capacidade Transportadoras Veículos …" at bounding box center [784, 247] width 1568 height 495
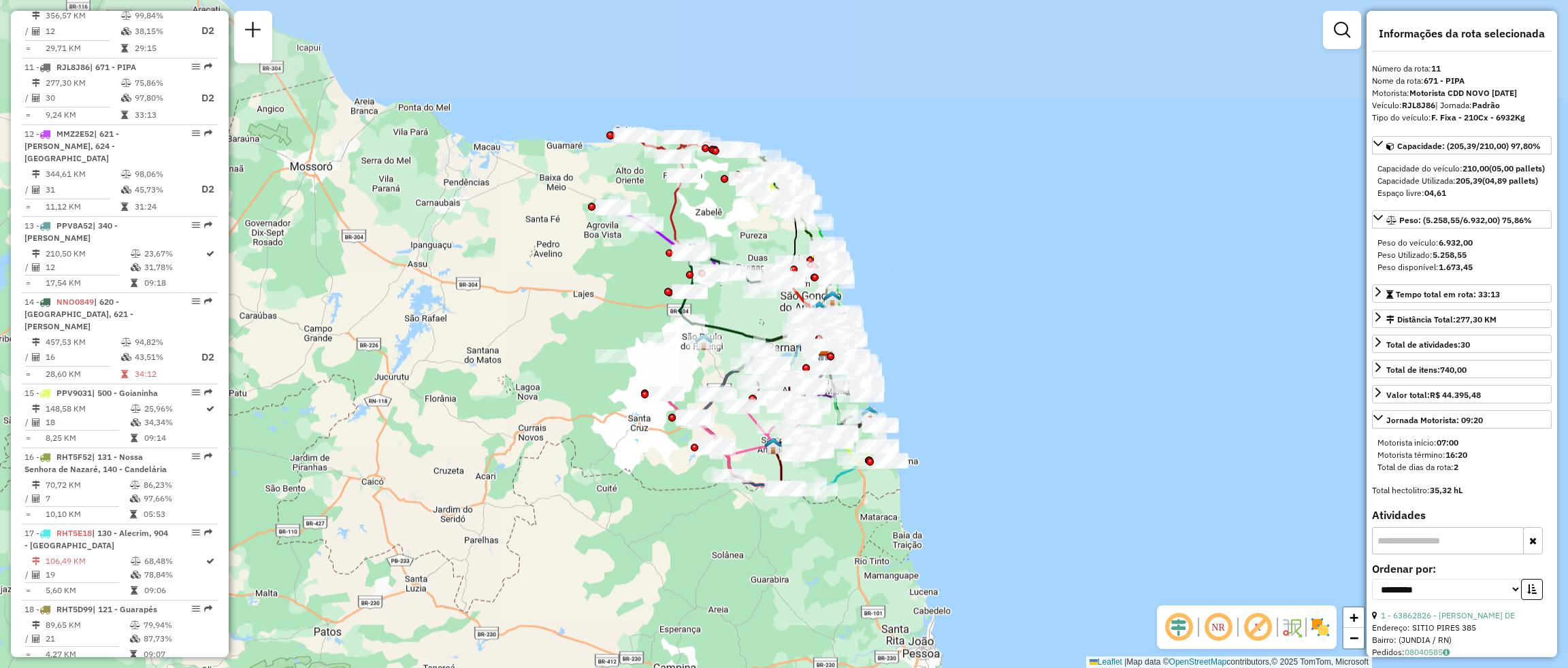
drag, startPoint x: 534, startPoint y: 252, endPoint x: 527, endPoint y: 372, distance: 120.2
click at [527, 372] on div "Janela de atendimento Grade de atendimento Capacidade Transportadoras Veículos …" at bounding box center [784, 334] width 1568 height 668
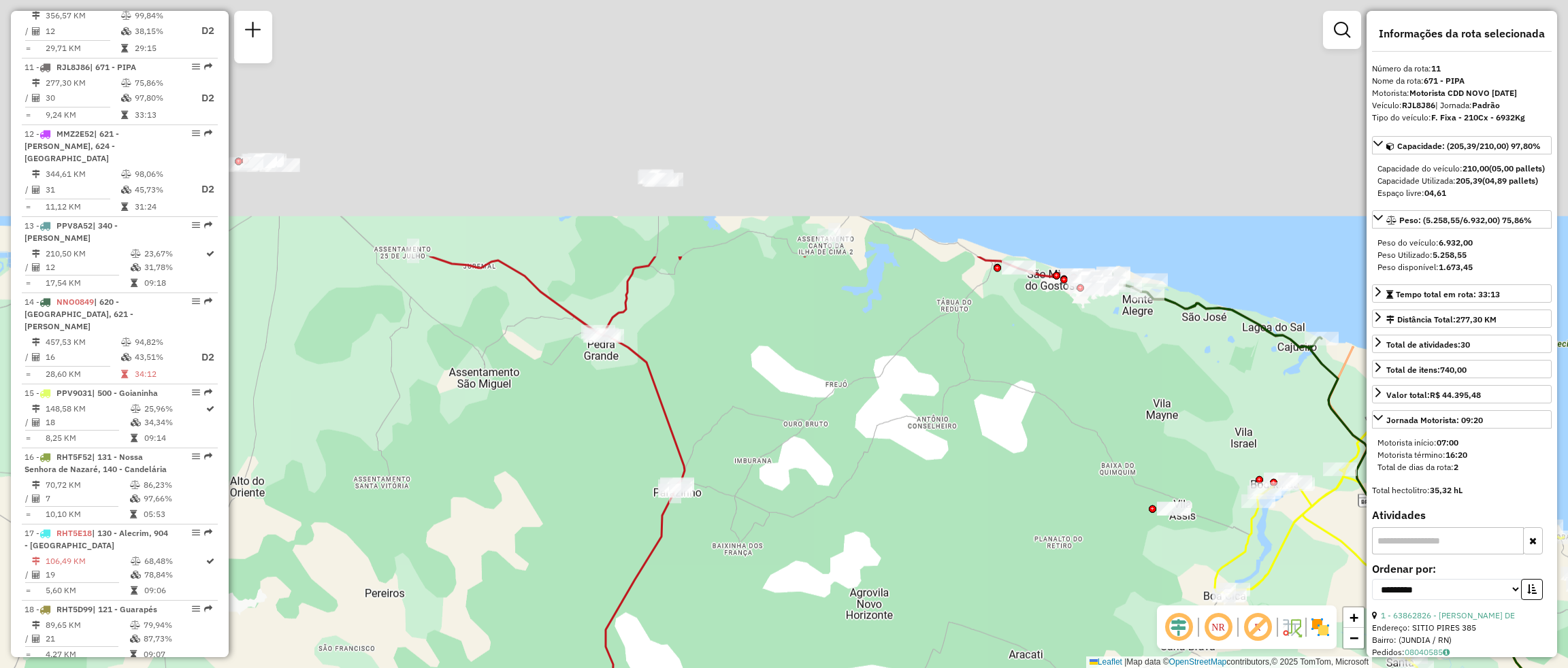
drag, startPoint x: 718, startPoint y: 185, endPoint x: 811, endPoint y: 467, distance: 296.9
click at [811, 467] on div "Janela de atendimento Grade de atendimento Capacidade Transportadoras Veículos …" at bounding box center [784, 334] width 1568 height 668
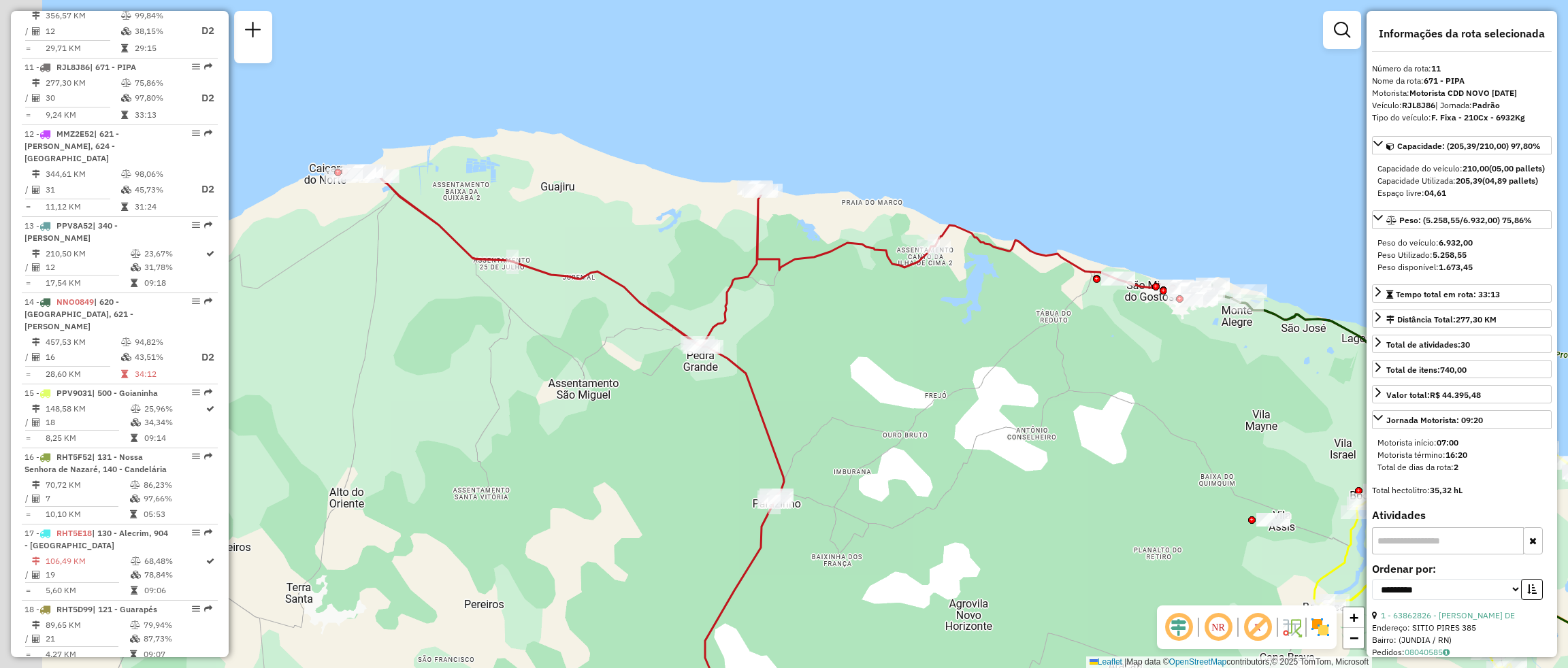
drag, startPoint x: 755, startPoint y: 317, endPoint x: 871, endPoint y: 305, distance: 116.6
click at [871, 305] on div "Janela de atendimento Grade de atendimento Capacidade Transportadoras Veículos …" at bounding box center [784, 334] width 1568 height 668
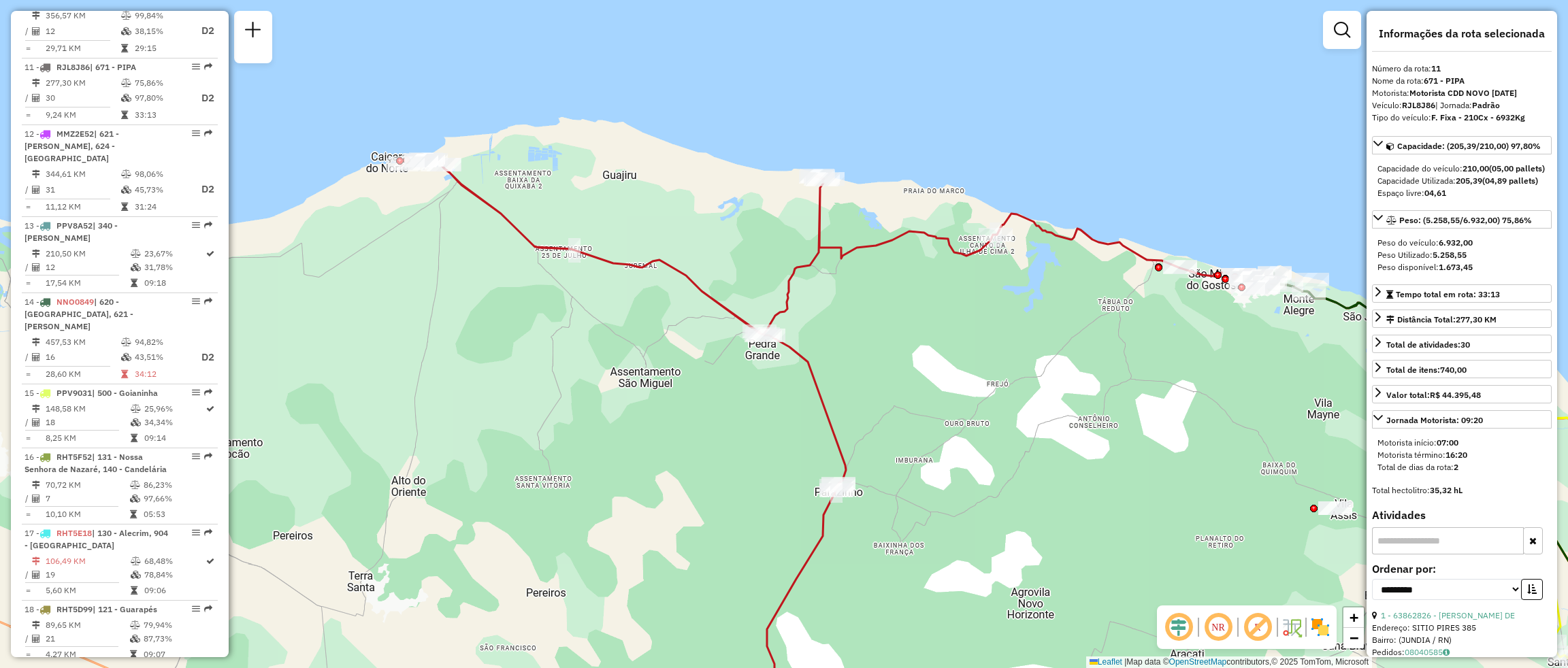
drag, startPoint x: 400, startPoint y: 325, endPoint x: 494, endPoint y: 325, distance: 94.0
click at [494, 325] on div "Janela de atendimento Grade de atendimento Capacidade Transportadoras Veículos …" at bounding box center [784, 334] width 1568 height 668
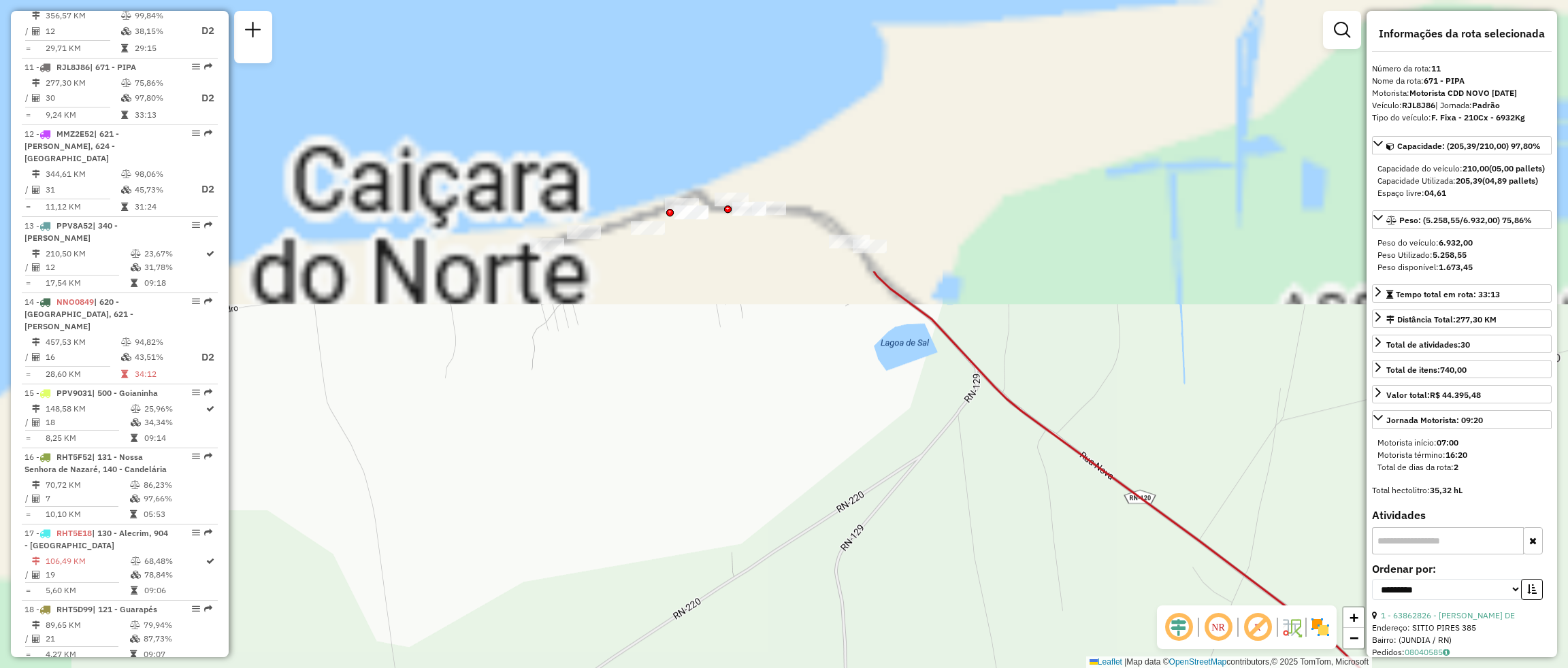
drag, startPoint x: 502, startPoint y: 164, endPoint x: 661, endPoint y: 488, distance: 360.9
click at [661, 494] on div "Janela de atendimento Grade de atendimento Capacidade Transportadoras Veículos …" at bounding box center [784, 334] width 1568 height 668
